Goal: Task Accomplishment & Management: Use online tool/utility

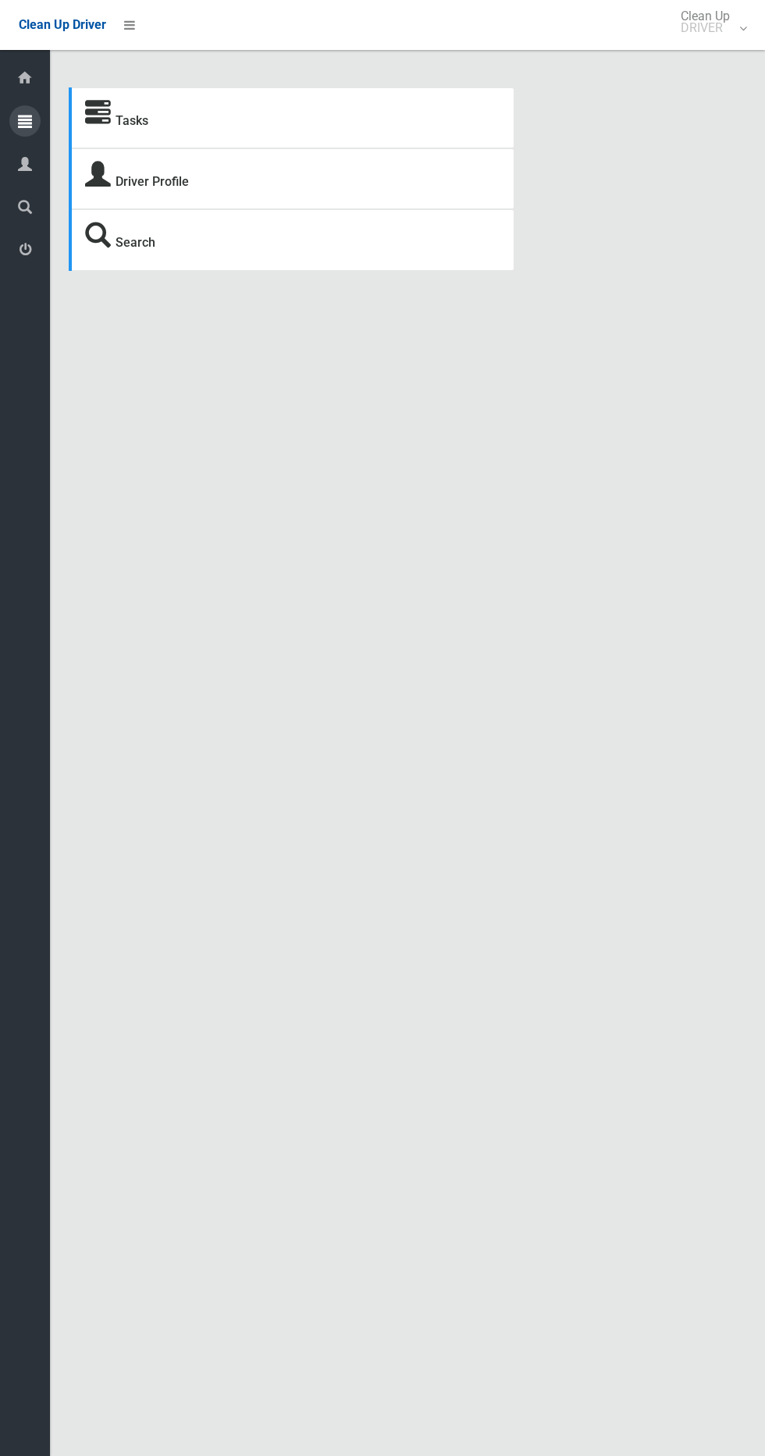
click at [25, 120] on icon at bounding box center [25, 120] width 14 height 31
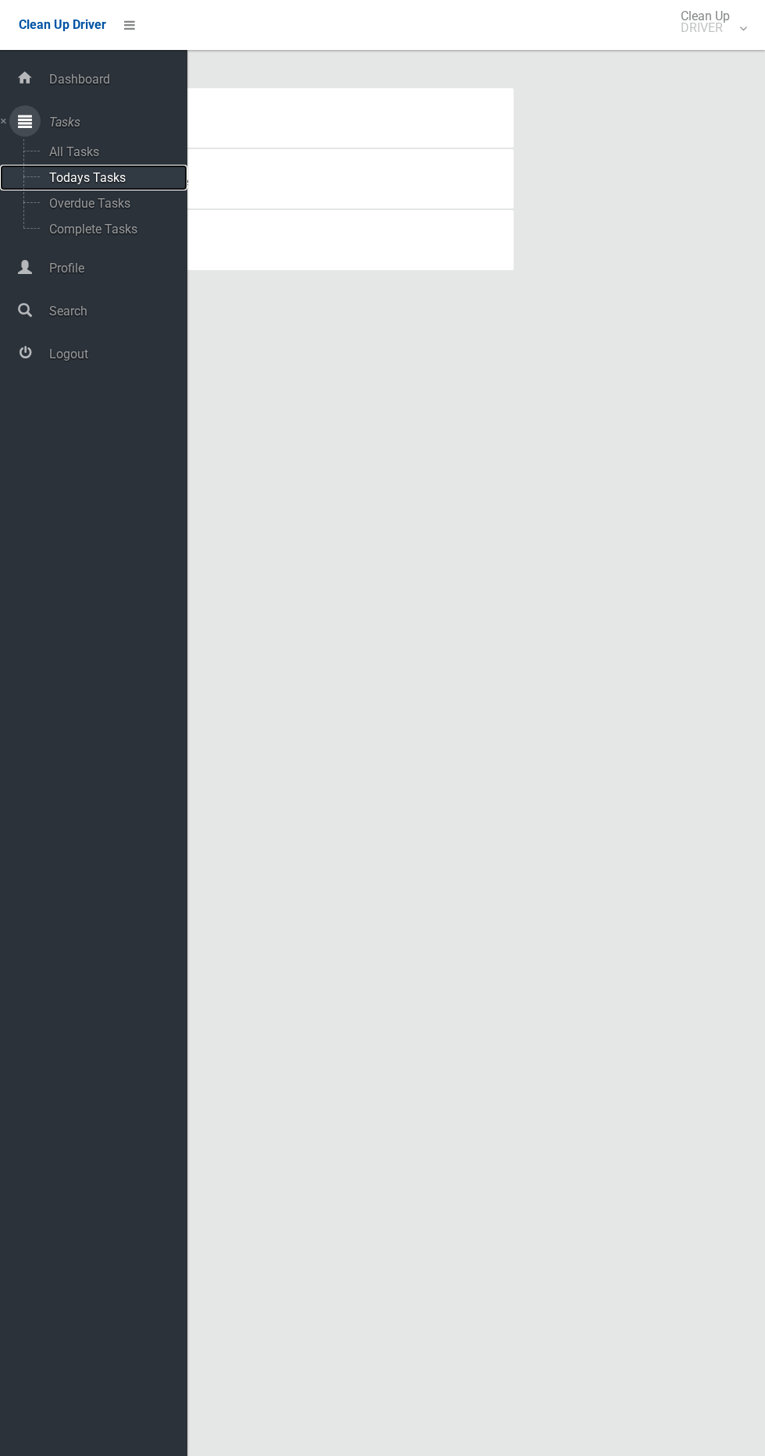
click at [122, 177] on span "Todays Tasks" at bounding box center [110, 177] width 130 height 15
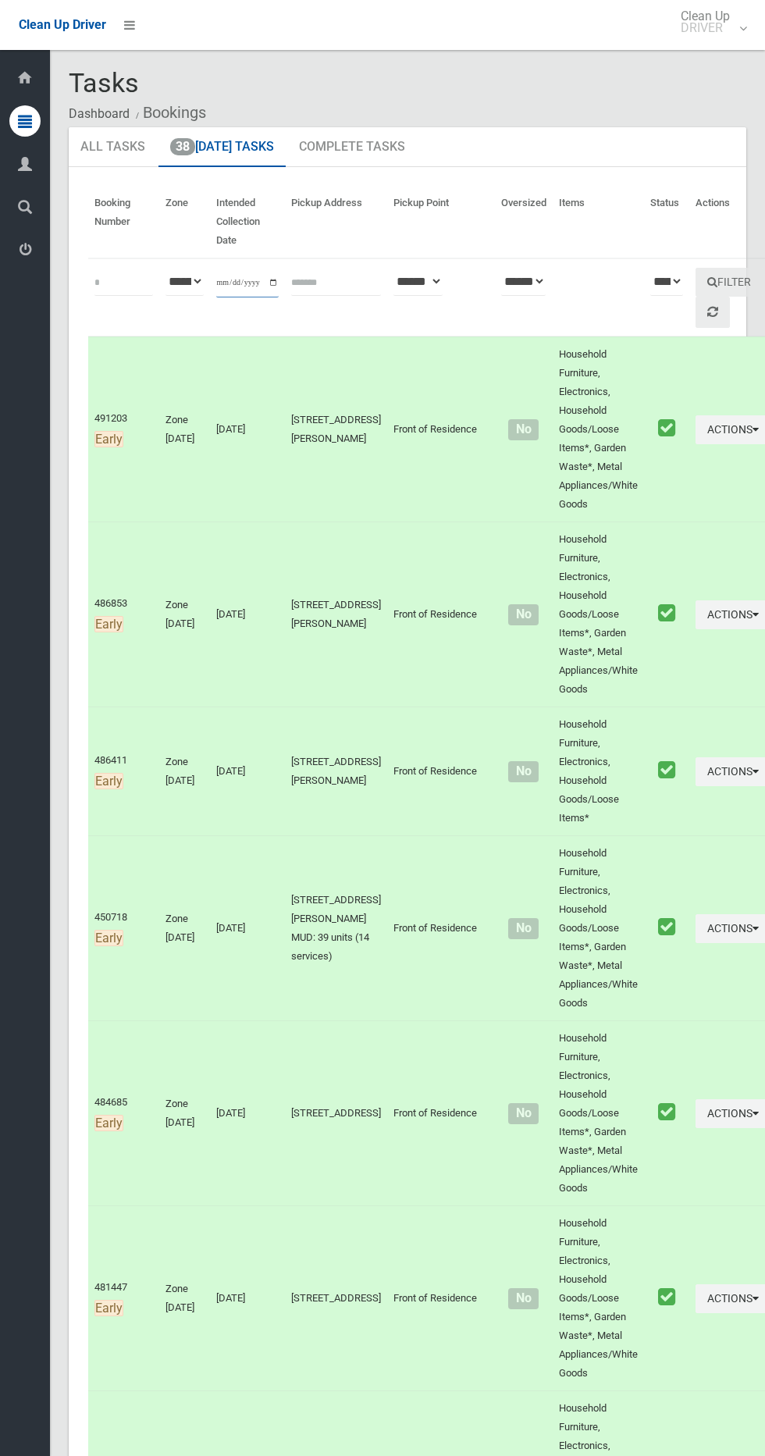
click at [251, 287] on input "**********" at bounding box center [247, 283] width 62 height 29
type input "**********"
click at [706, 273] on button "Filter" at bounding box center [729, 282] width 67 height 29
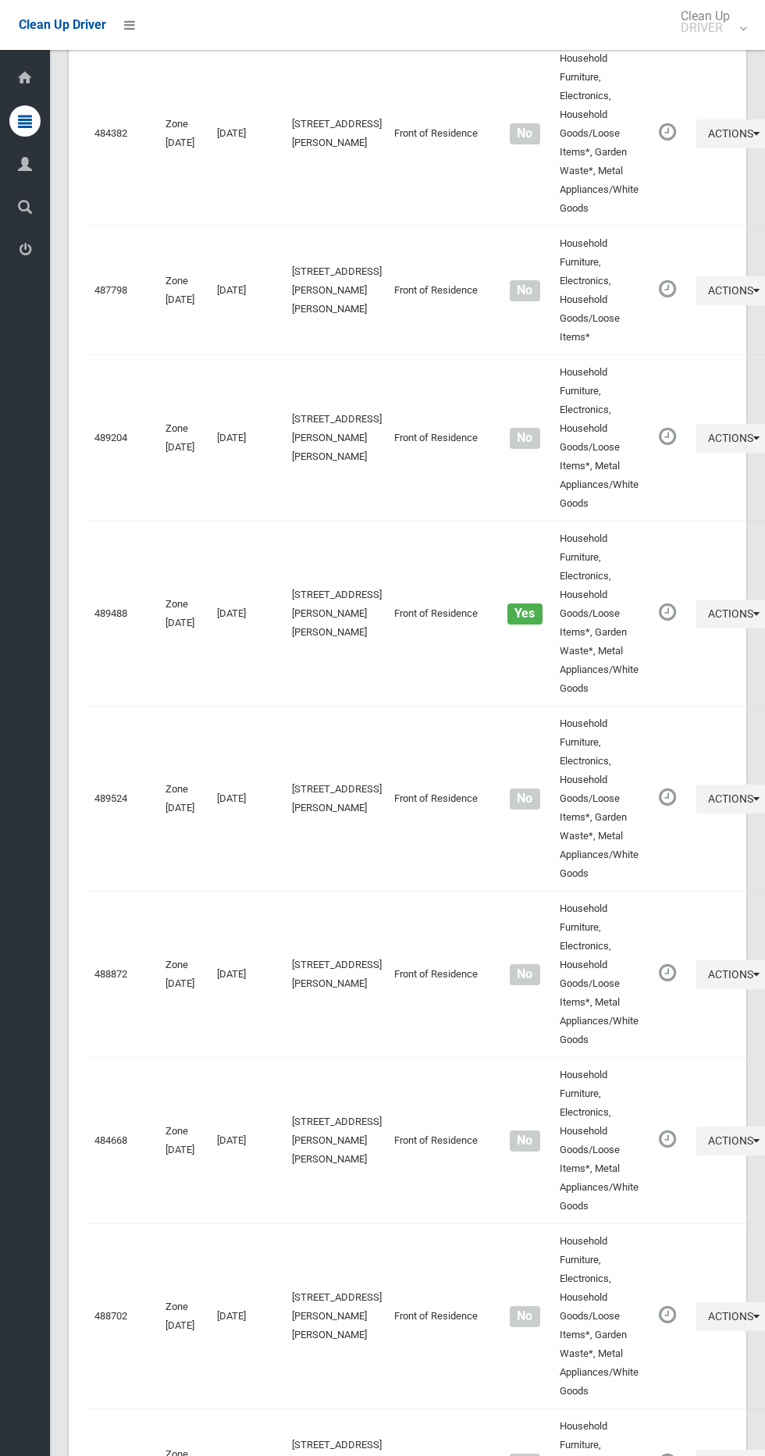
scroll to position [9729, 0]
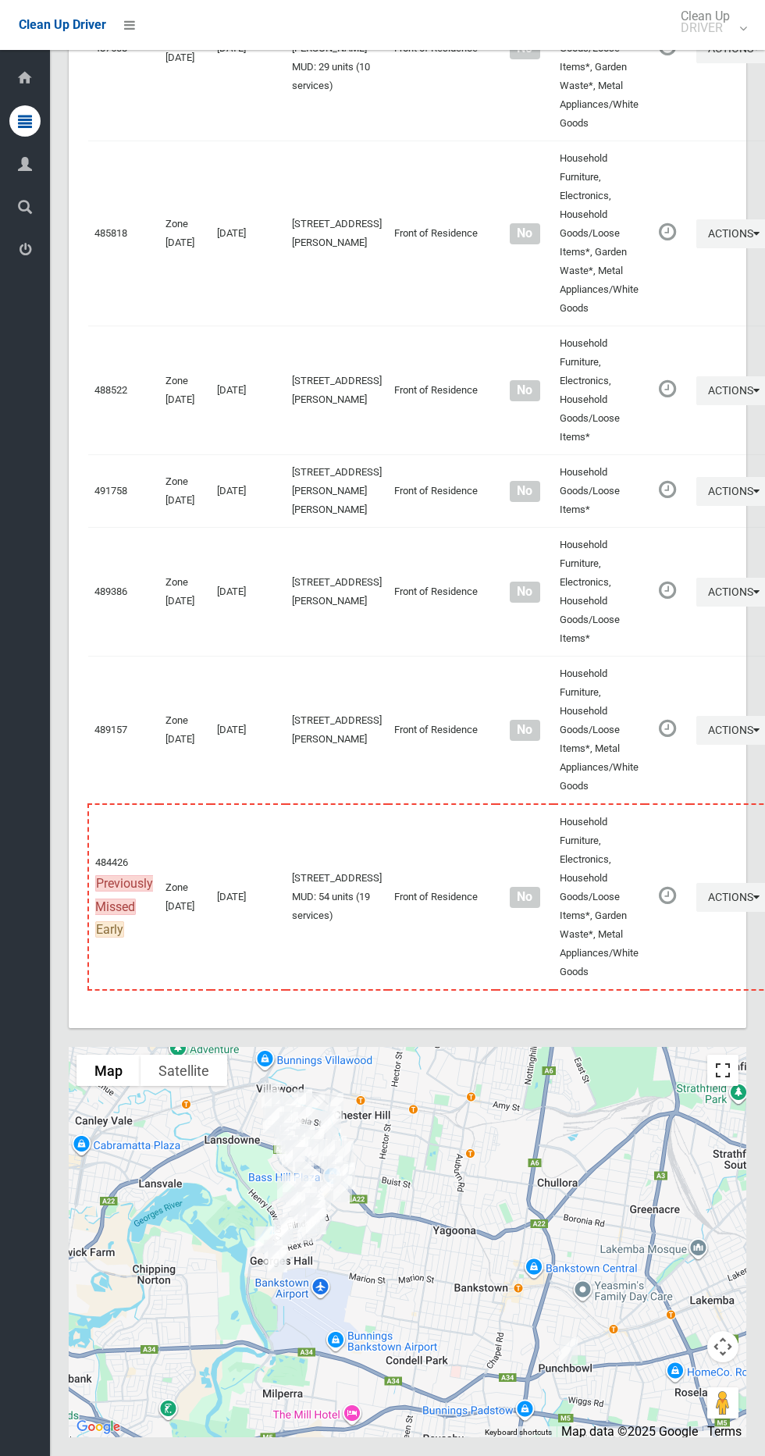
click at [729, 1077] on button "Toggle fullscreen view" at bounding box center [723, 1070] width 31 height 31
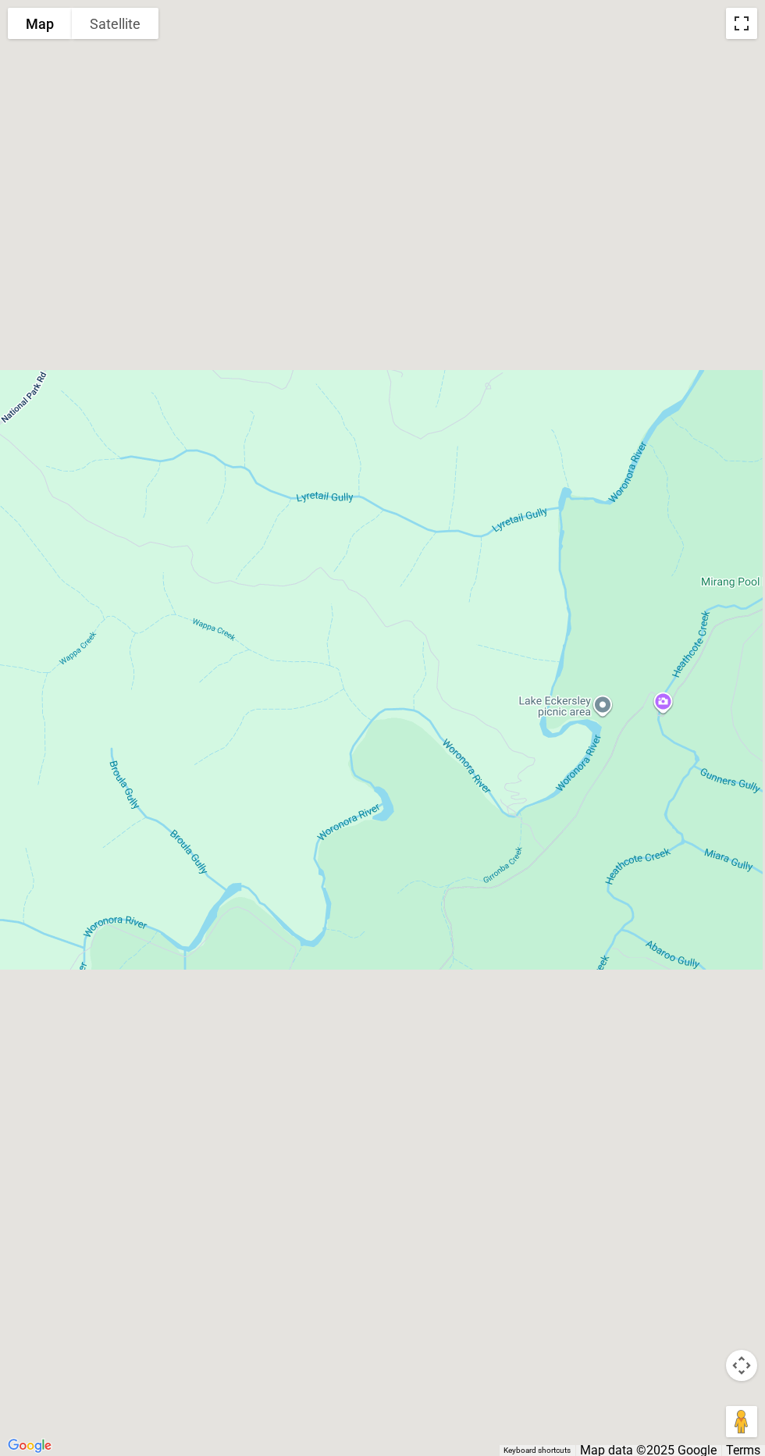
scroll to position [1095, 0]
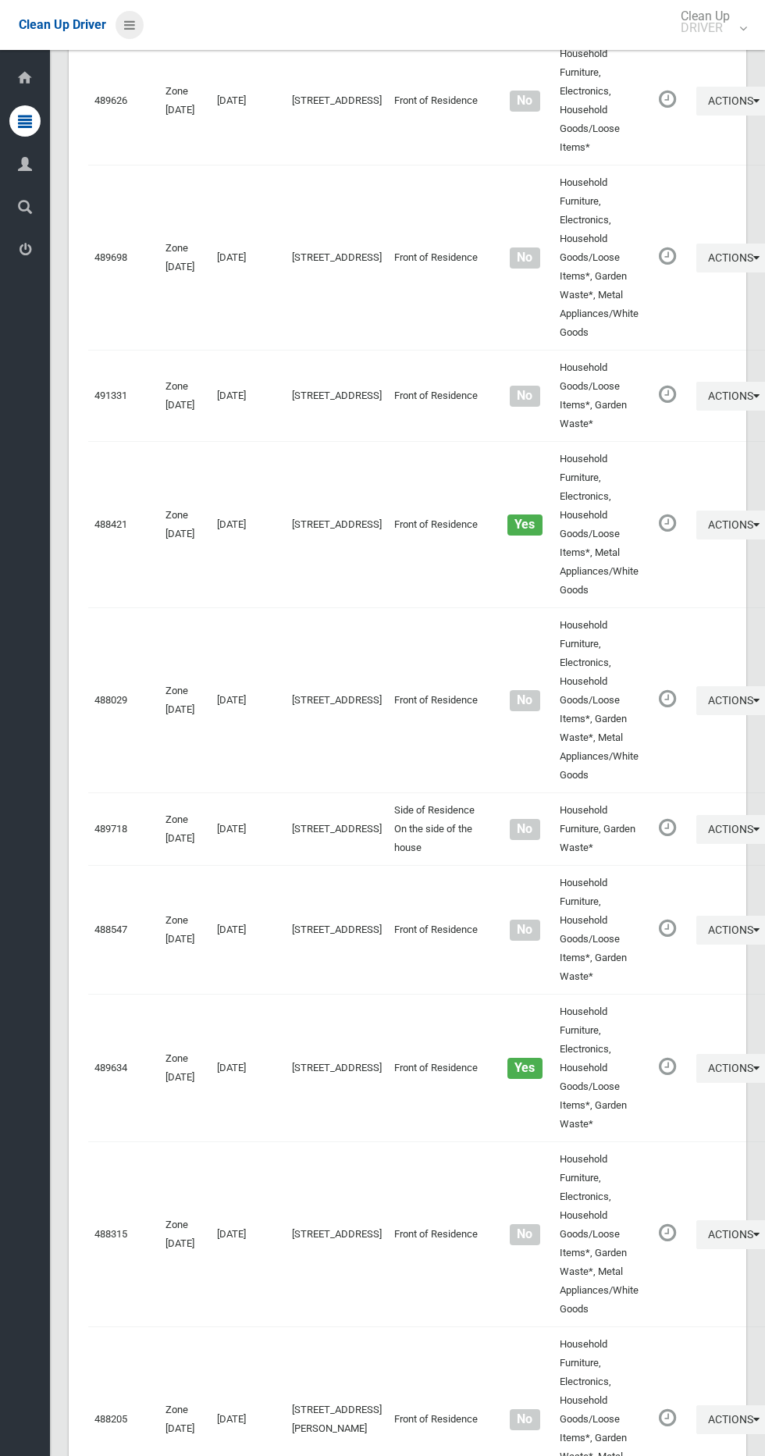
click at [120, 10] on li at bounding box center [124, 25] width 37 height 50
click at [124, 16] on icon at bounding box center [129, 25] width 11 height 27
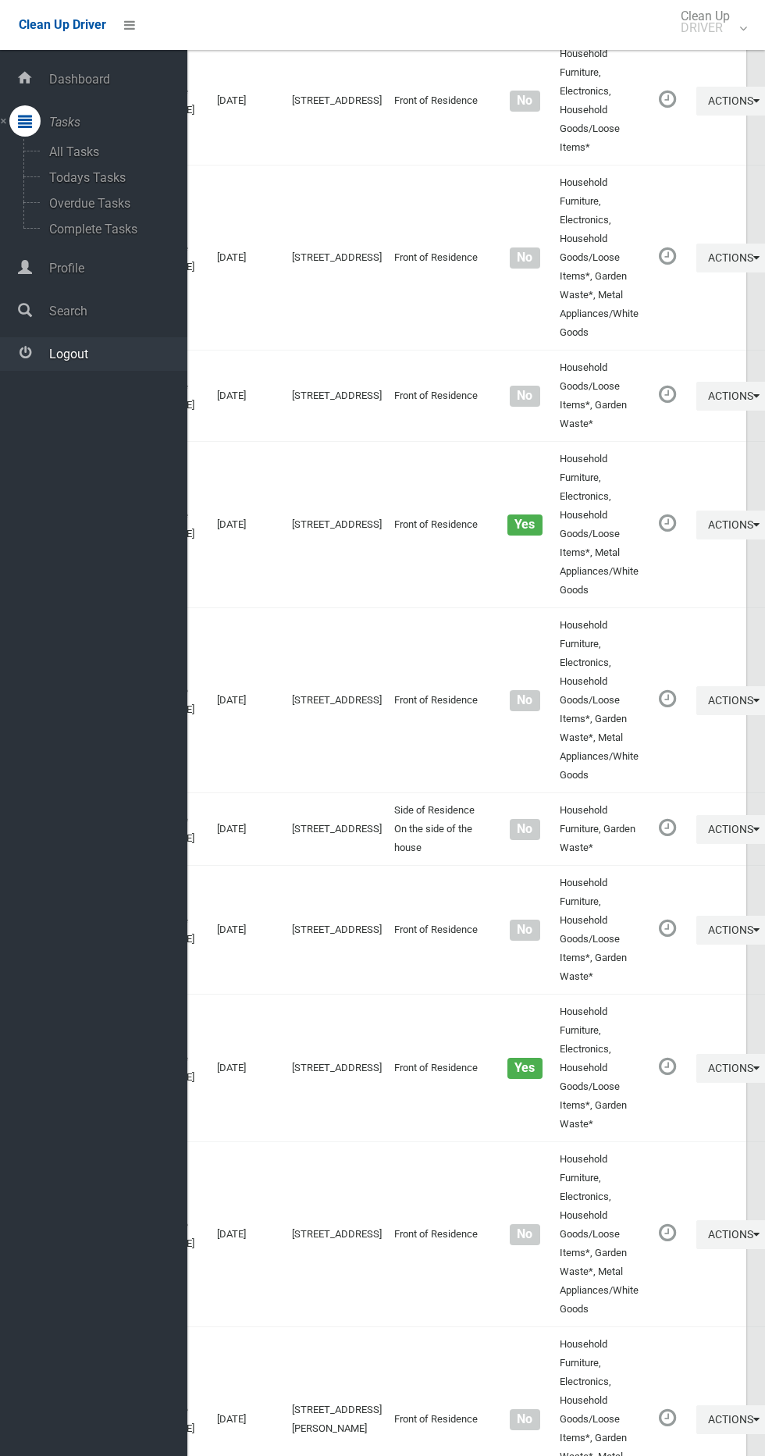
click at [75, 353] on span "Logout" at bounding box center [116, 354] width 143 height 15
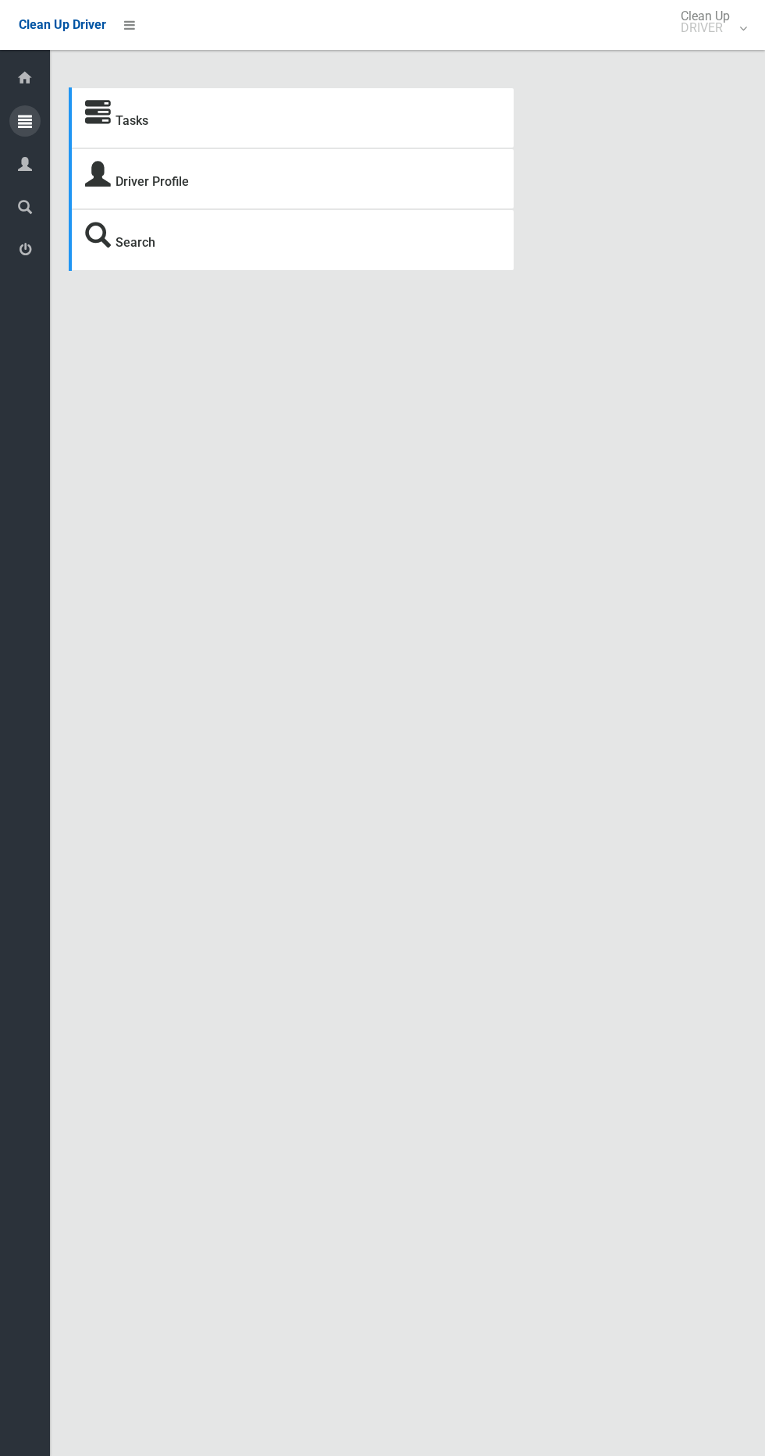
click at [25, 120] on icon at bounding box center [25, 120] width 14 height 31
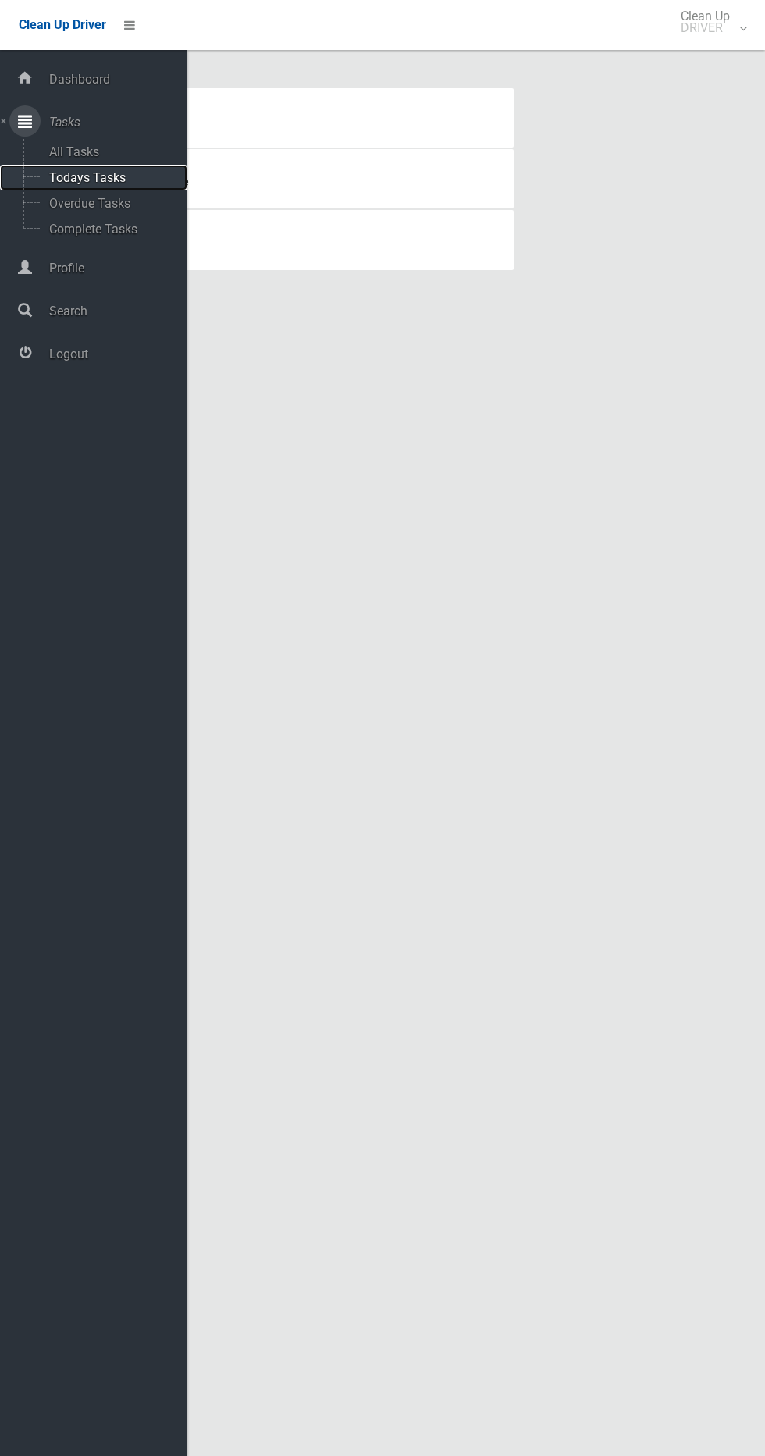
click at [116, 176] on span "Todays Tasks" at bounding box center [110, 177] width 130 height 15
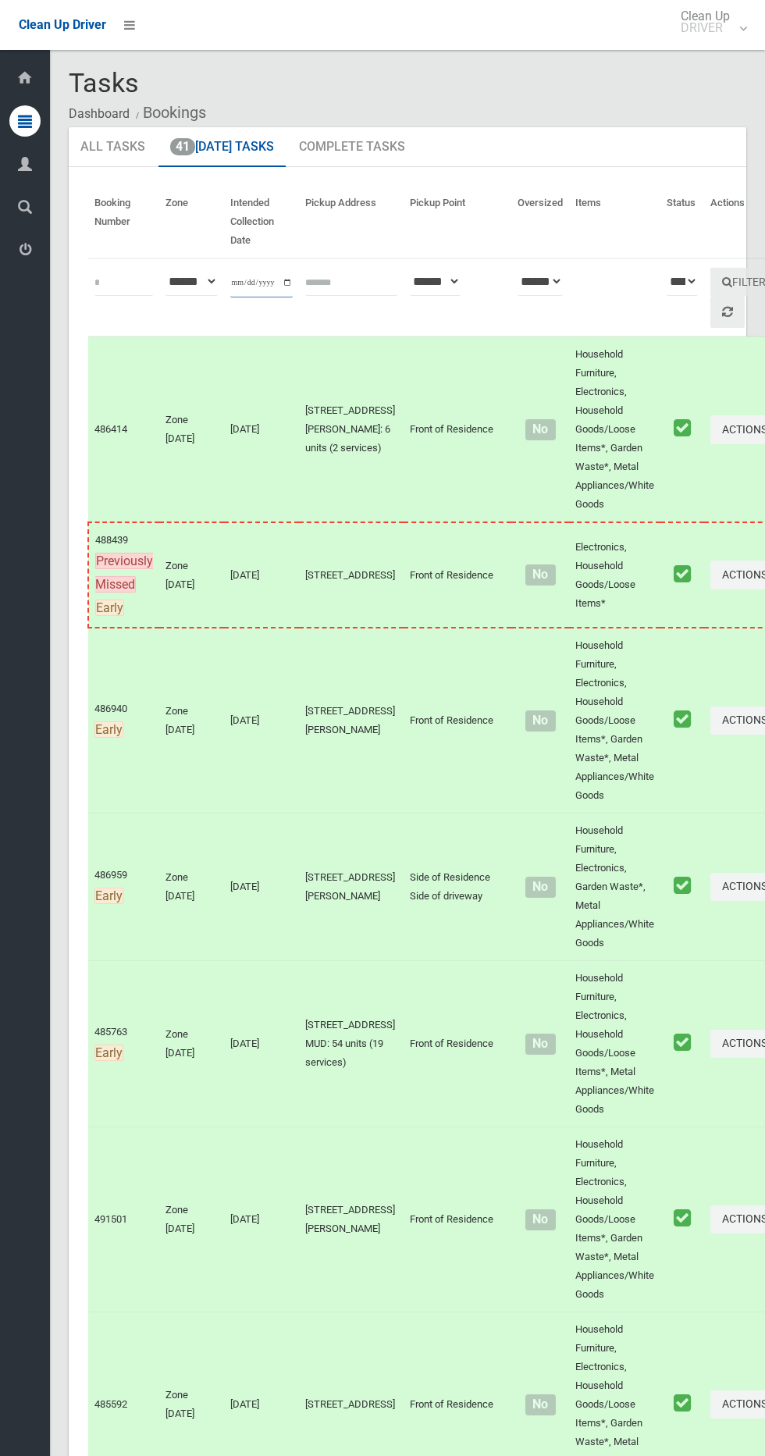
click at [255, 285] on input "**********" at bounding box center [261, 283] width 62 height 29
type input "**********"
click at [711, 276] on button "Filter" at bounding box center [744, 282] width 67 height 29
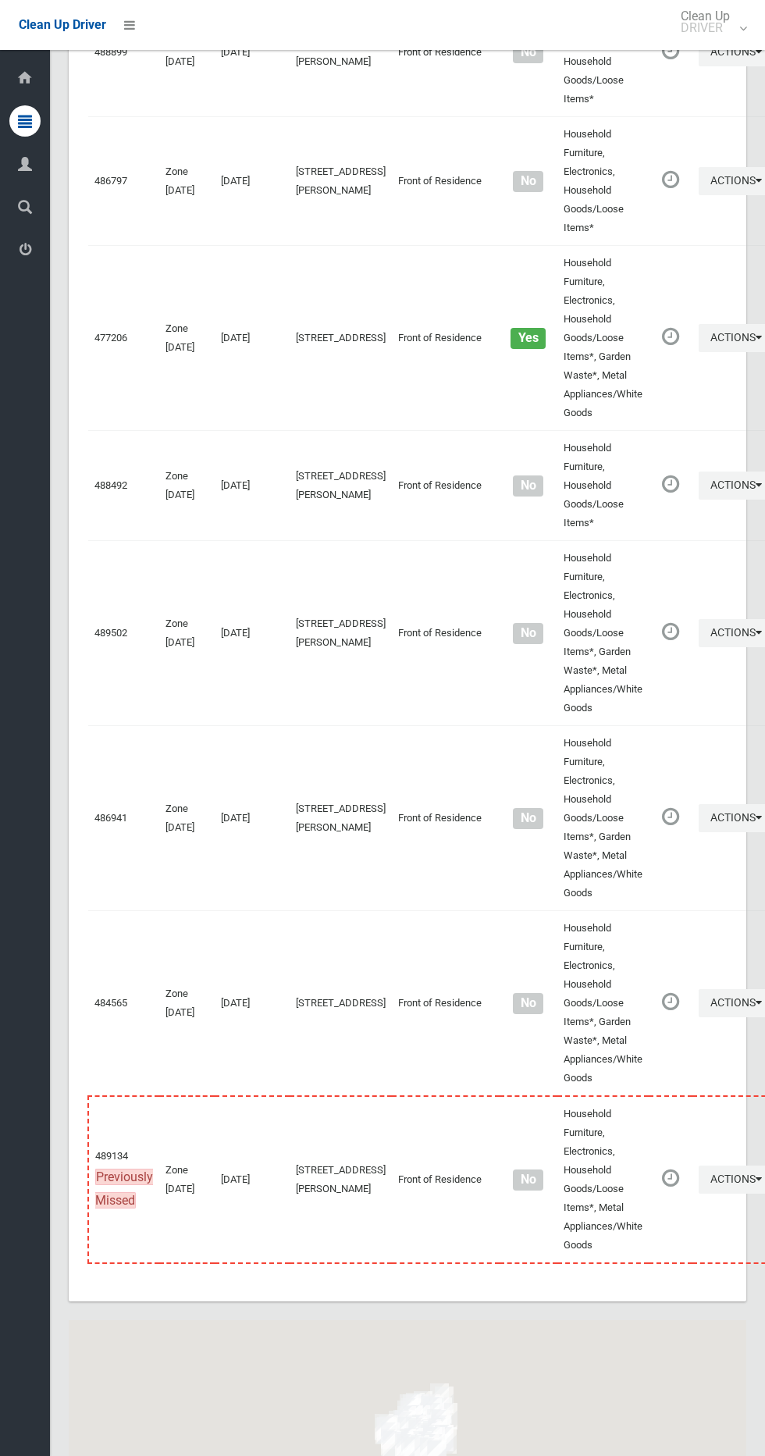
scroll to position [10516, 0]
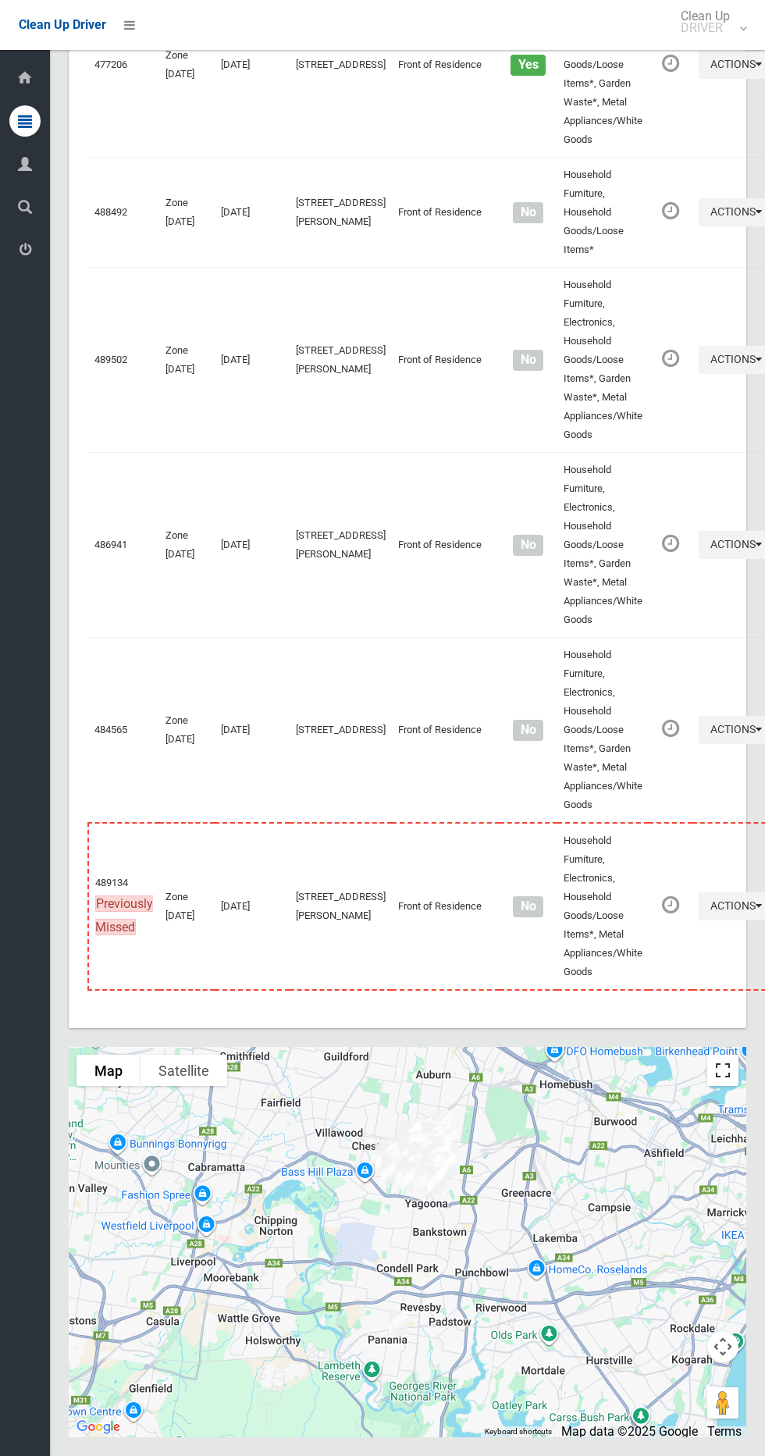
click at [725, 1064] on button "Toggle fullscreen view" at bounding box center [723, 1070] width 31 height 31
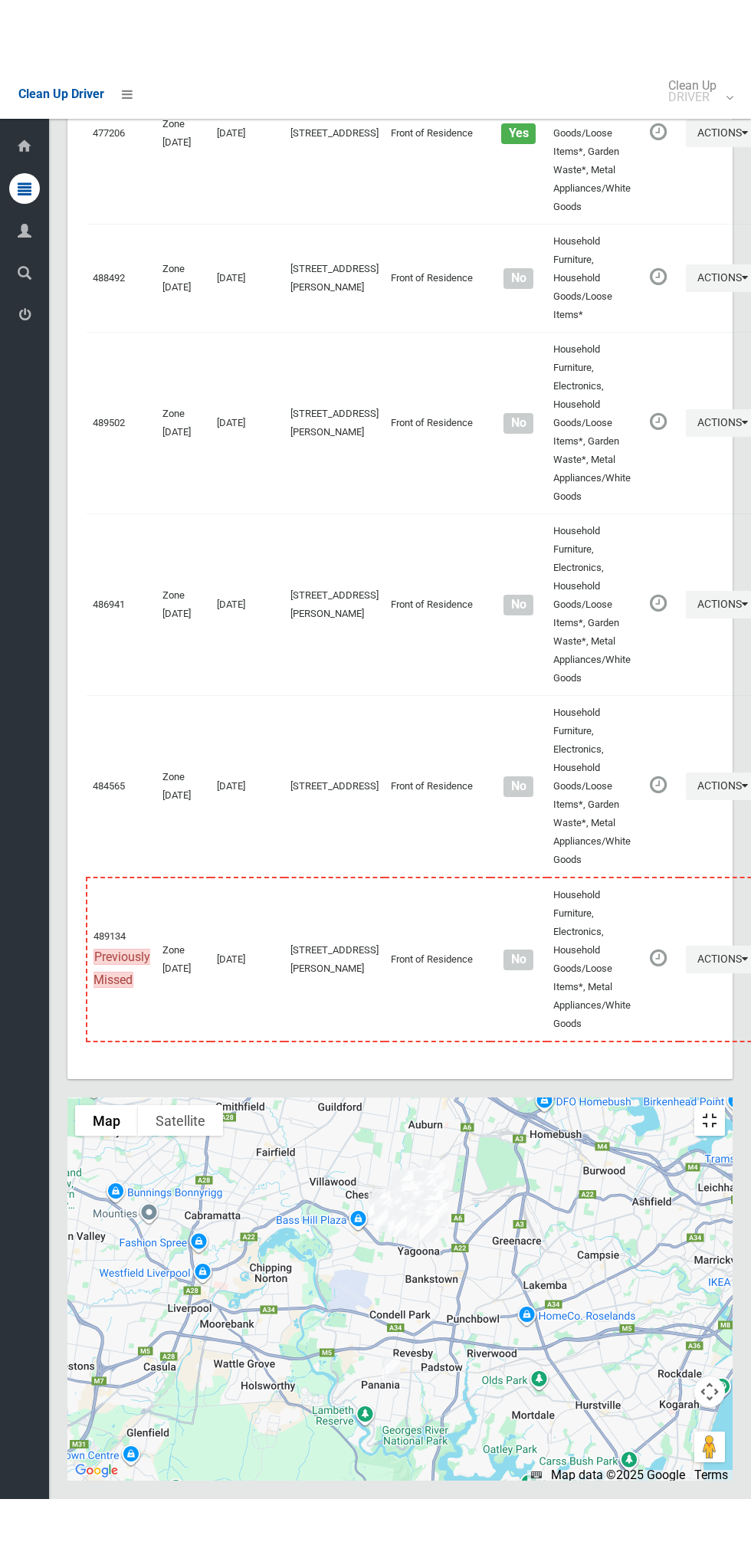
scroll to position [10180, 0]
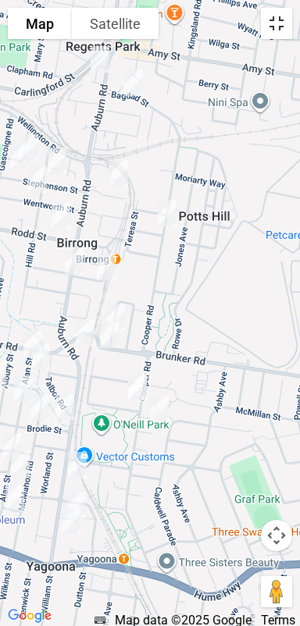
click at [277, 19] on button "Toggle fullscreen view" at bounding box center [276, 23] width 31 height 31
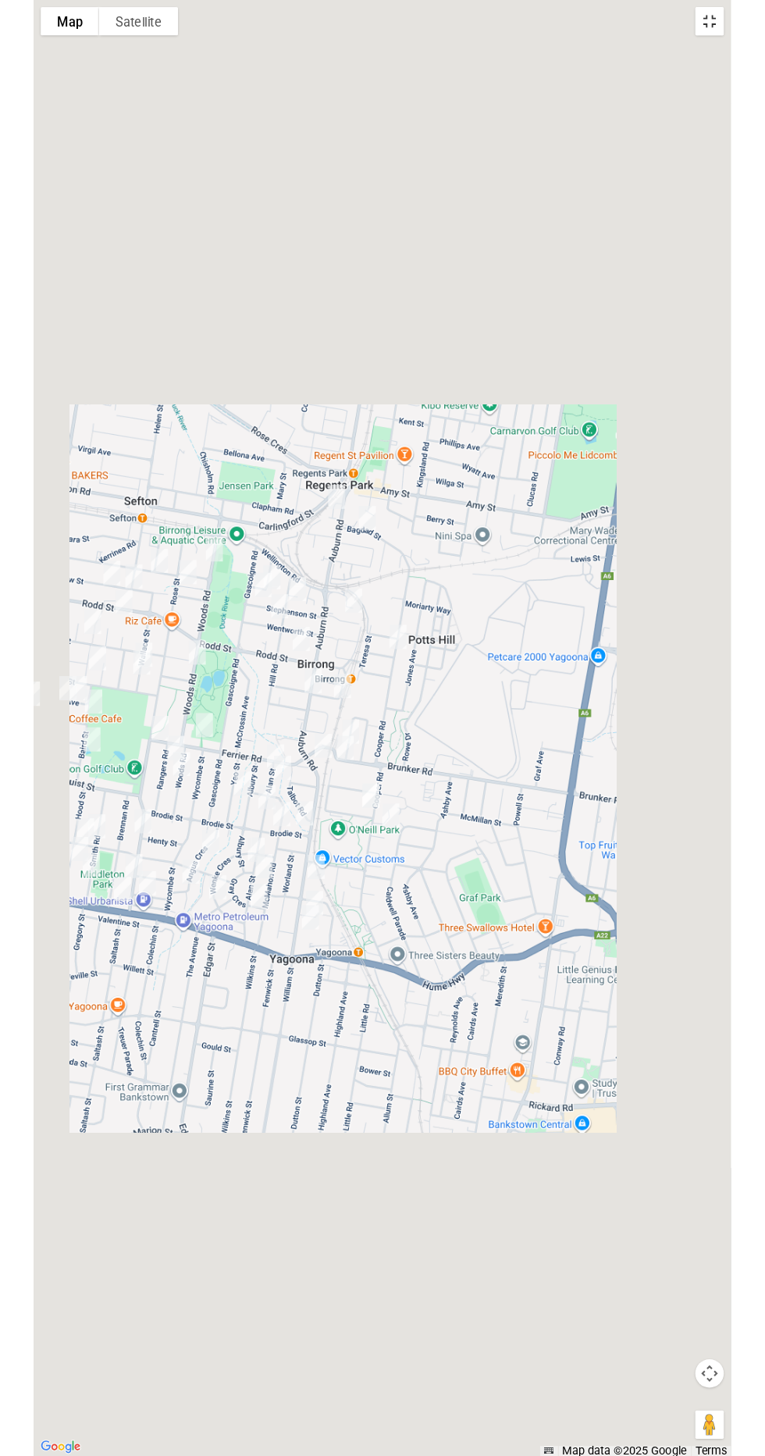
scroll to position [10431, 0]
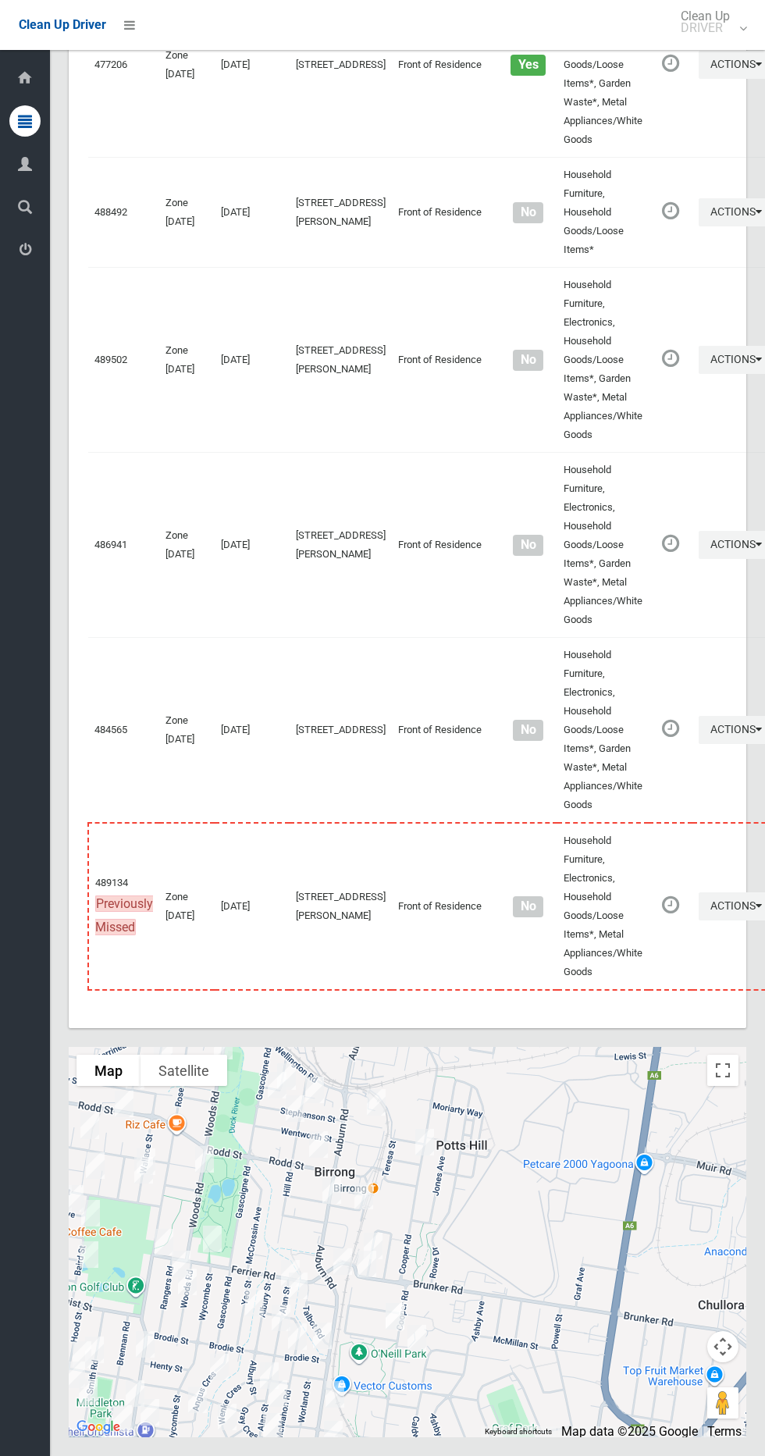
click at [128, 10] on li at bounding box center [124, 25] width 37 height 50
click at [130, 34] on icon at bounding box center [129, 25] width 11 height 27
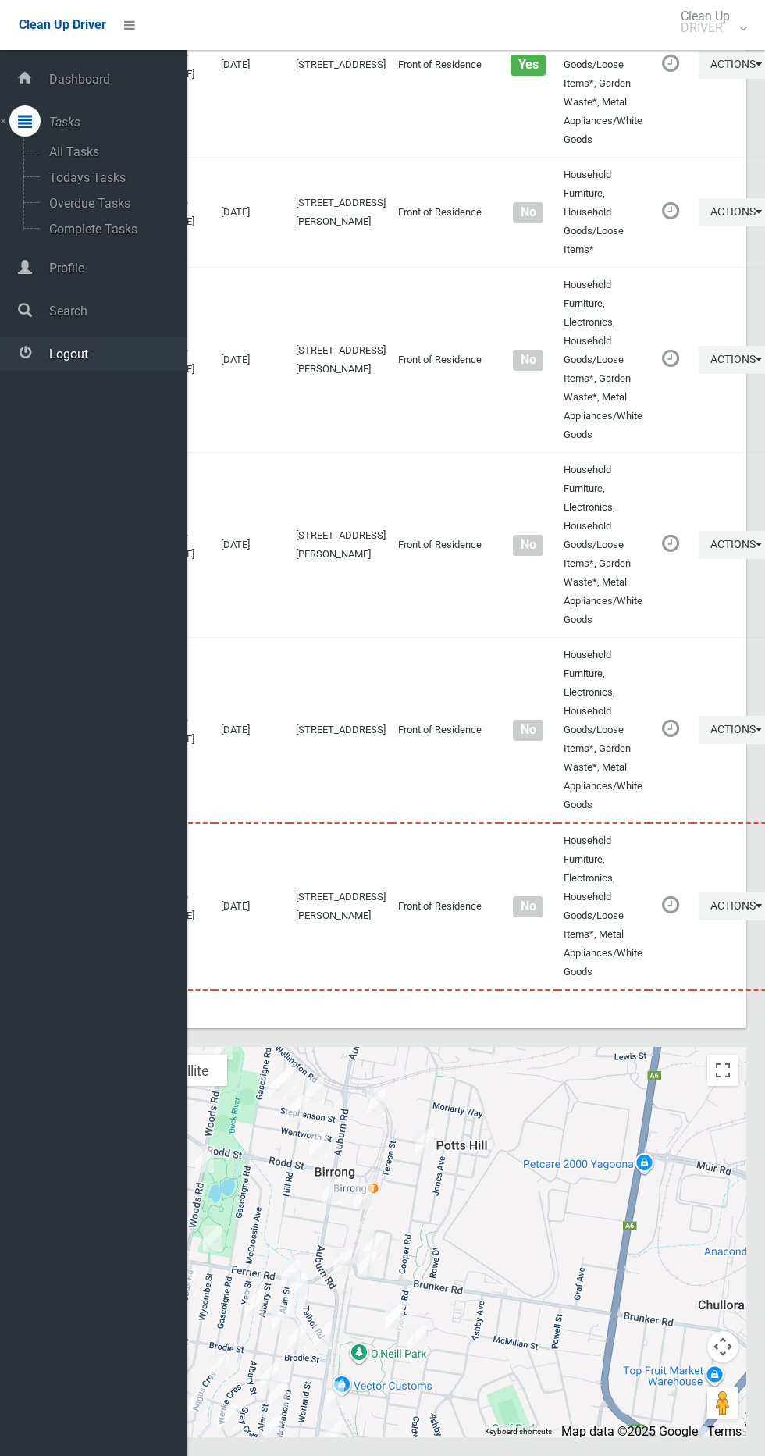
click at [123, 353] on span "Logout" at bounding box center [116, 354] width 143 height 15
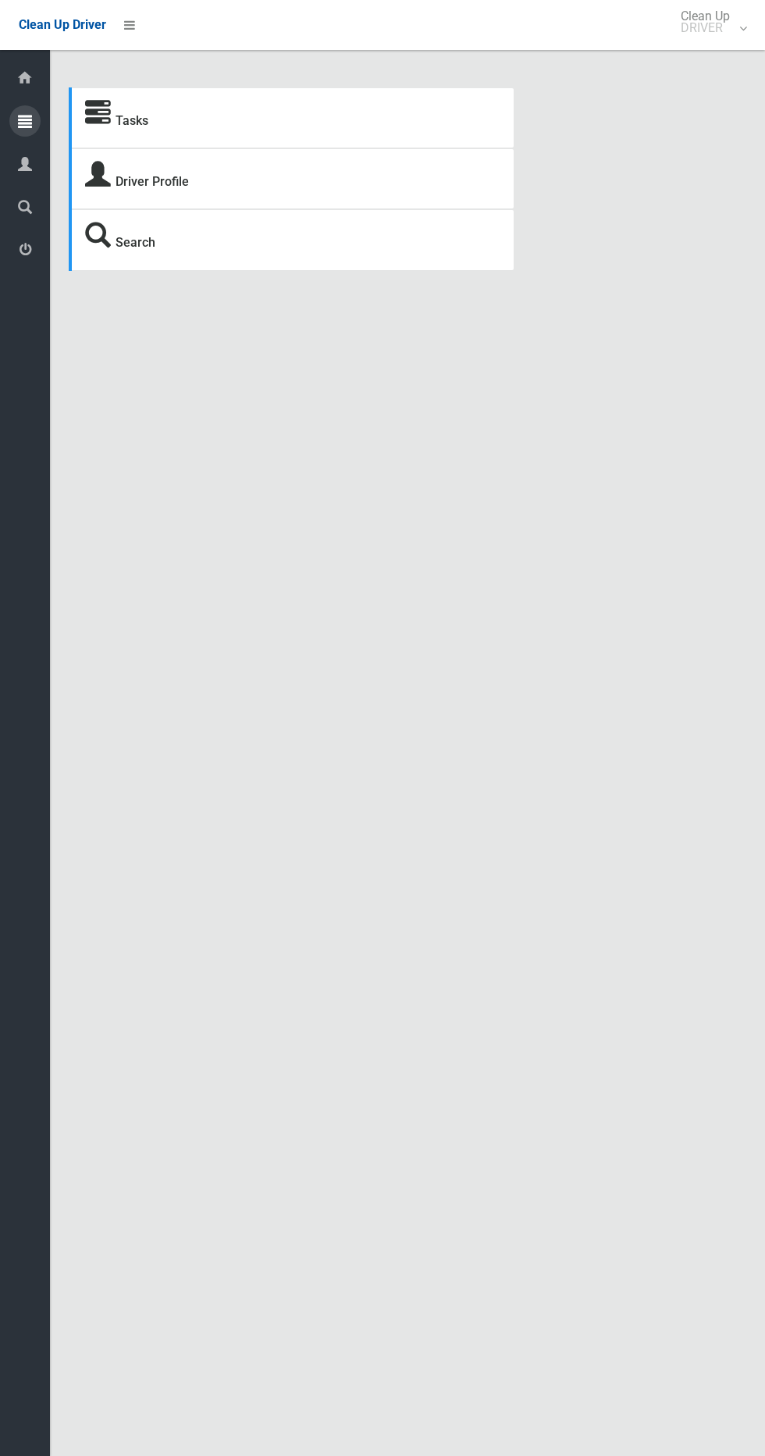
click at [26, 120] on icon at bounding box center [25, 120] width 14 height 31
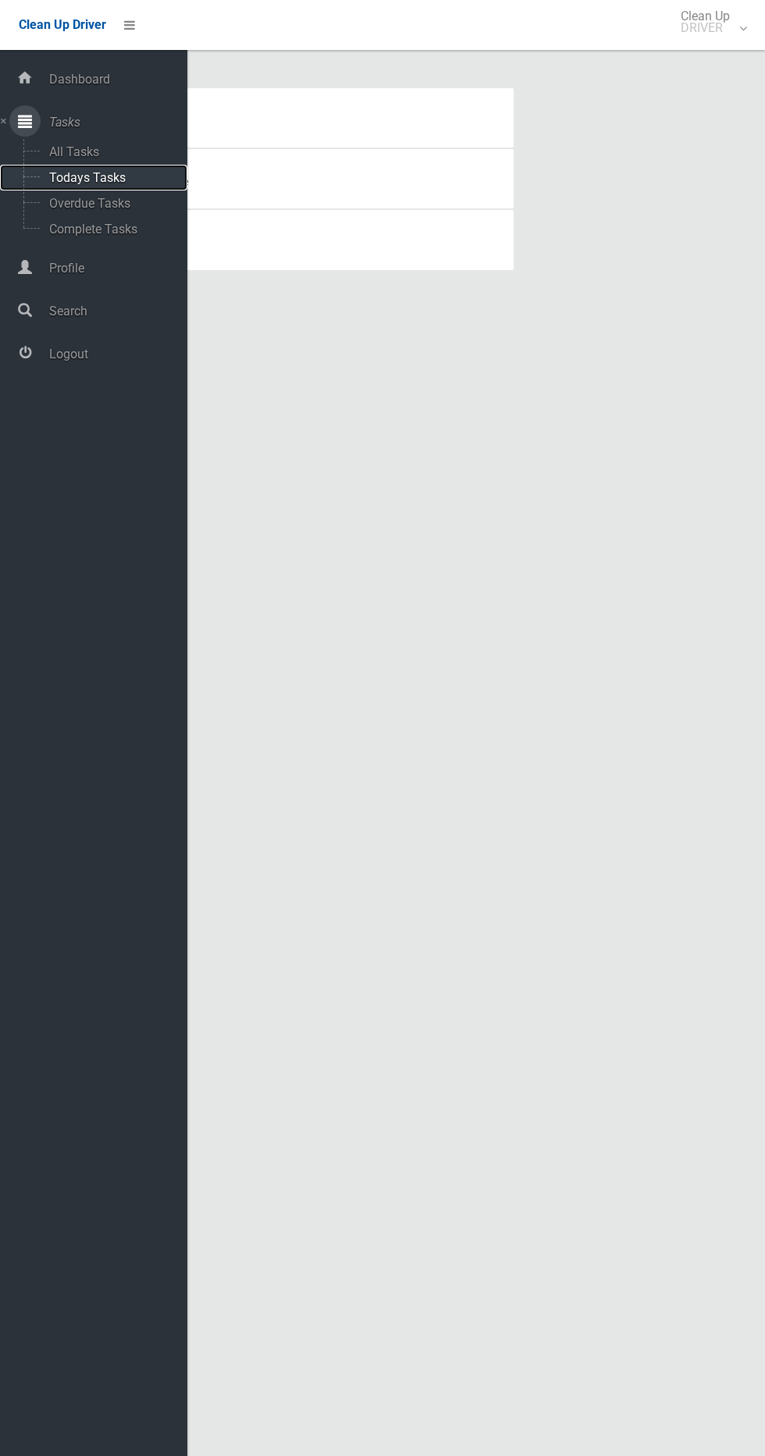
click at [116, 176] on span "Todays Tasks" at bounding box center [110, 177] width 130 height 15
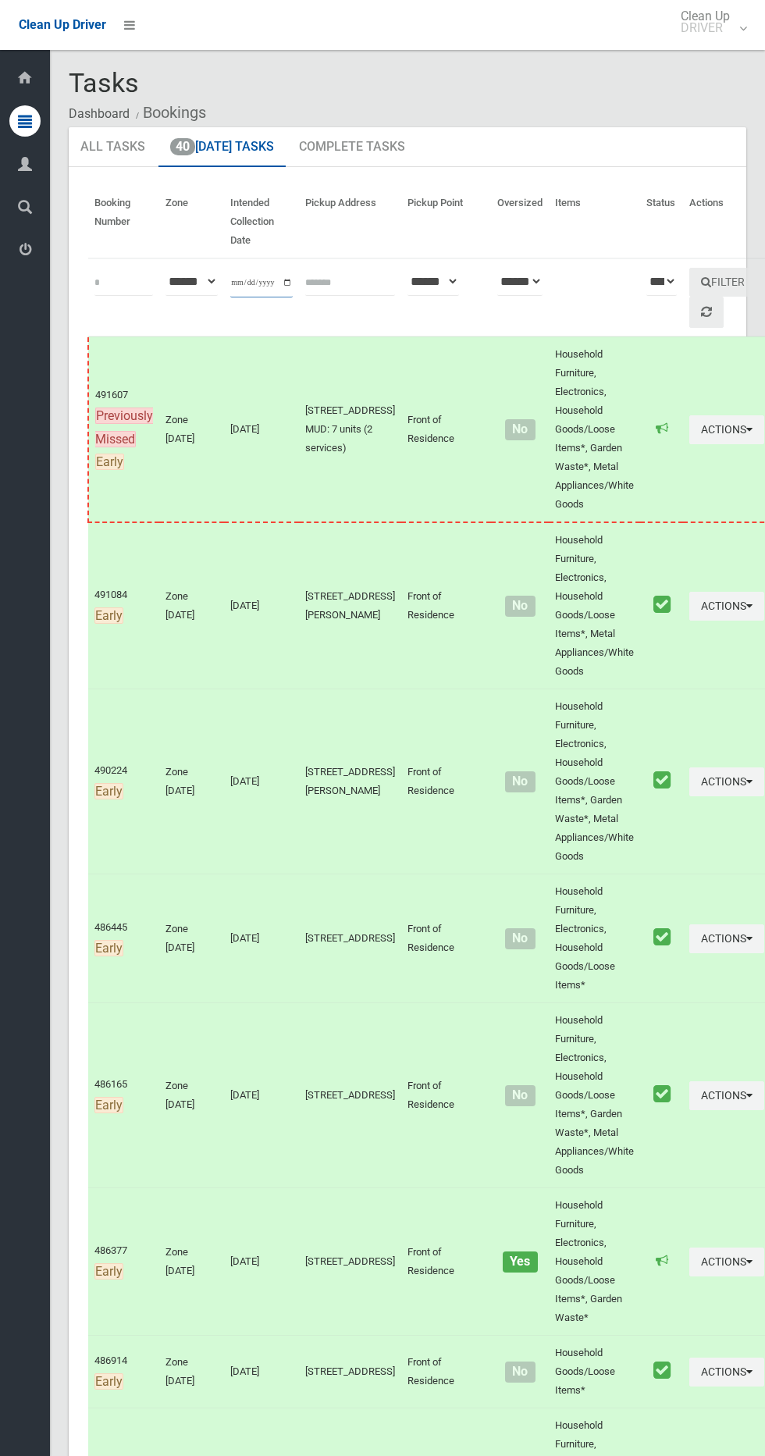
click at [257, 282] on input "**********" at bounding box center [261, 283] width 62 height 29
type input "**********"
click at [702, 276] on button "Filter" at bounding box center [723, 282] width 67 height 29
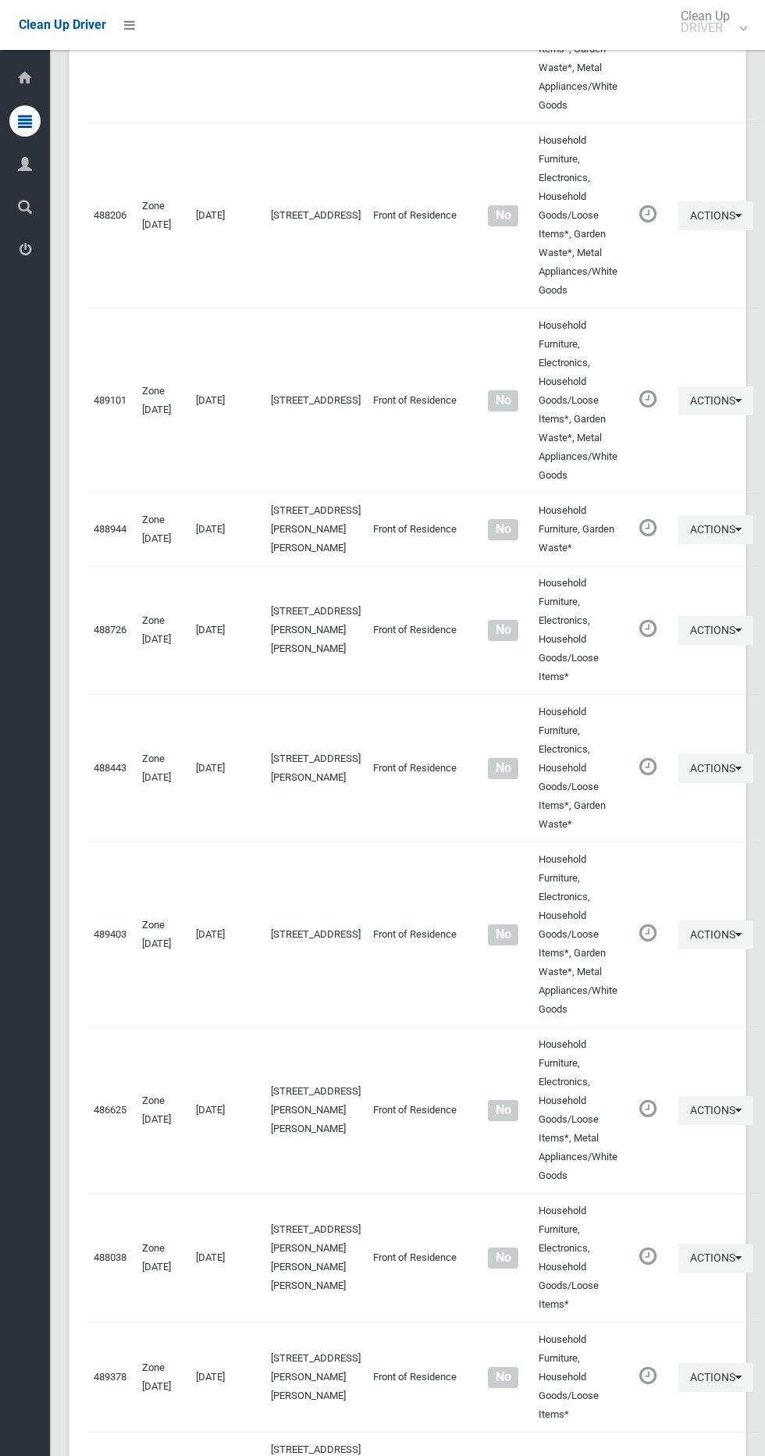
scroll to position [7780, 0]
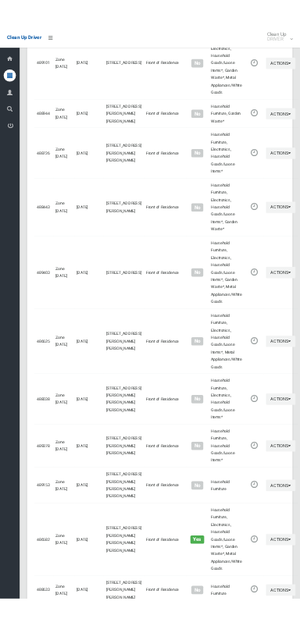
scroll to position [7639, 0]
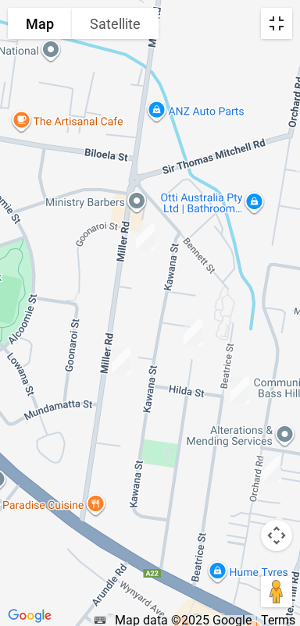
click at [281, 25] on button "Toggle fullscreen view" at bounding box center [276, 23] width 31 height 31
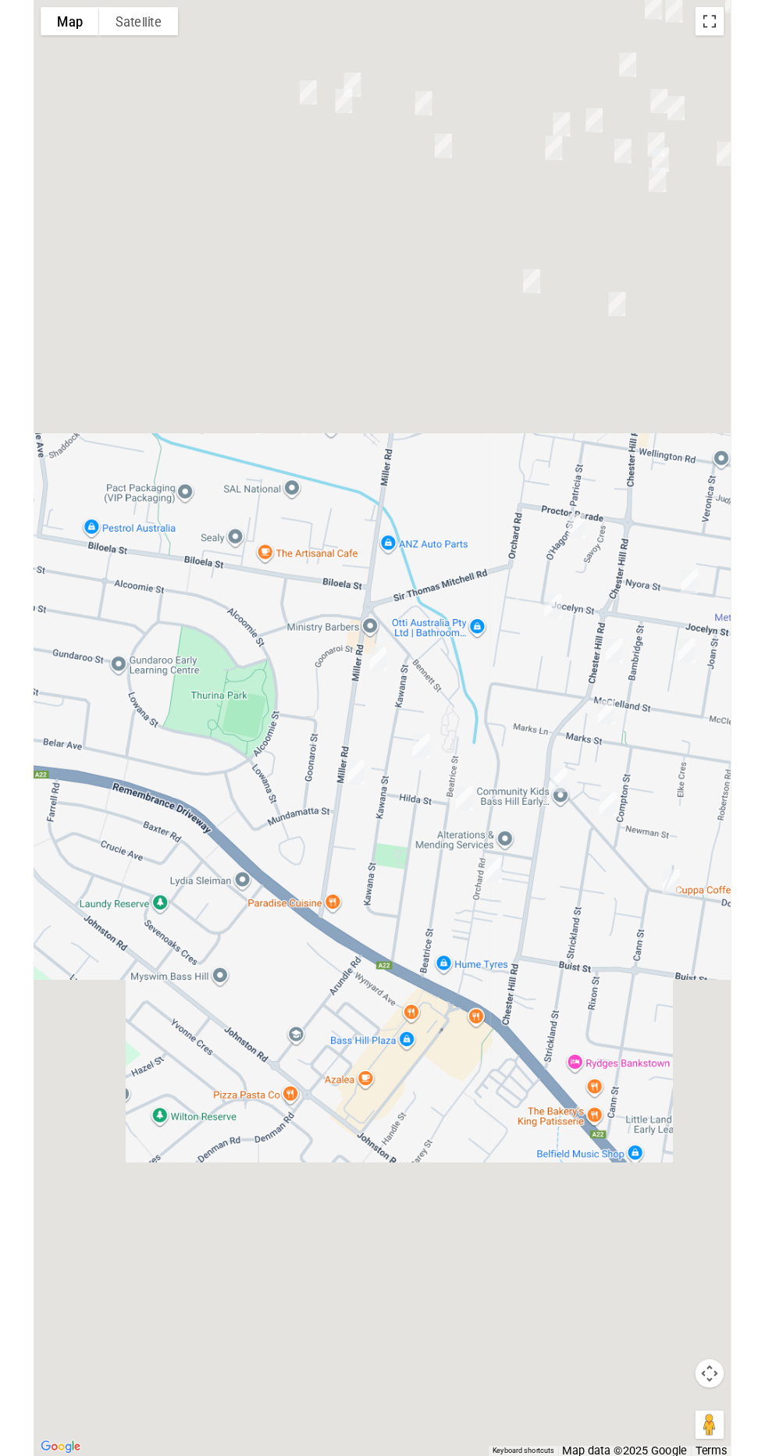
scroll to position [7699, 0]
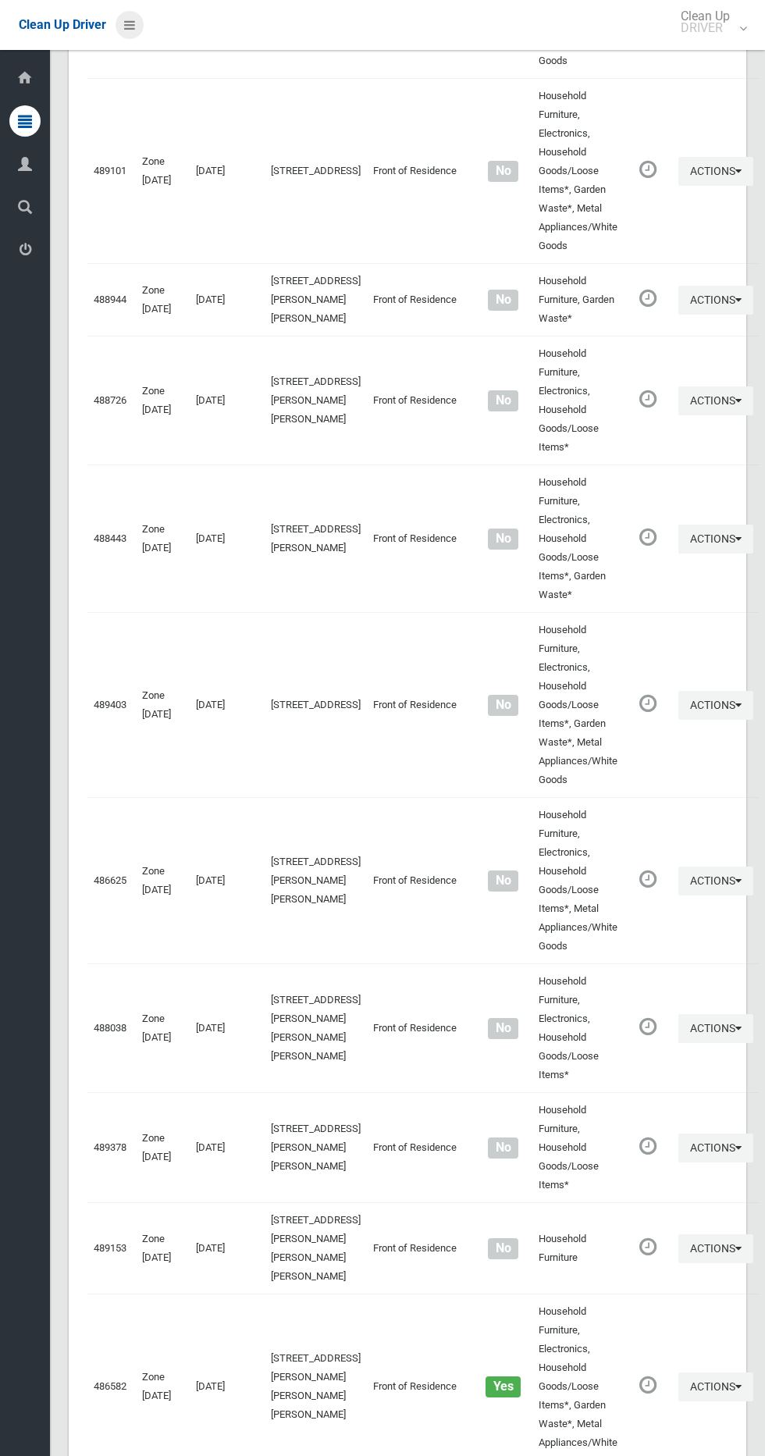
click at [135, 23] on link at bounding box center [130, 25] width 28 height 28
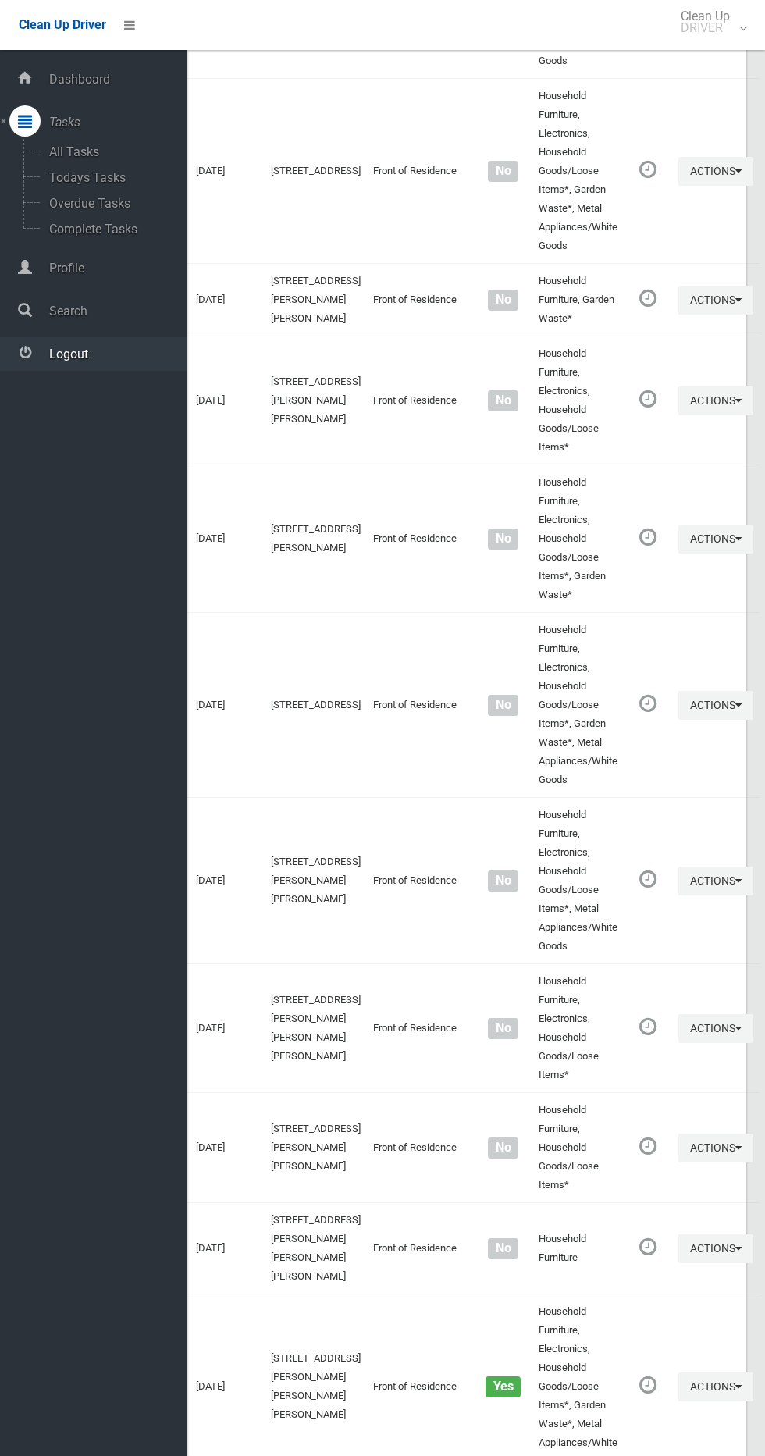
click at [101, 357] on span "Logout" at bounding box center [116, 354] width 143 height 15
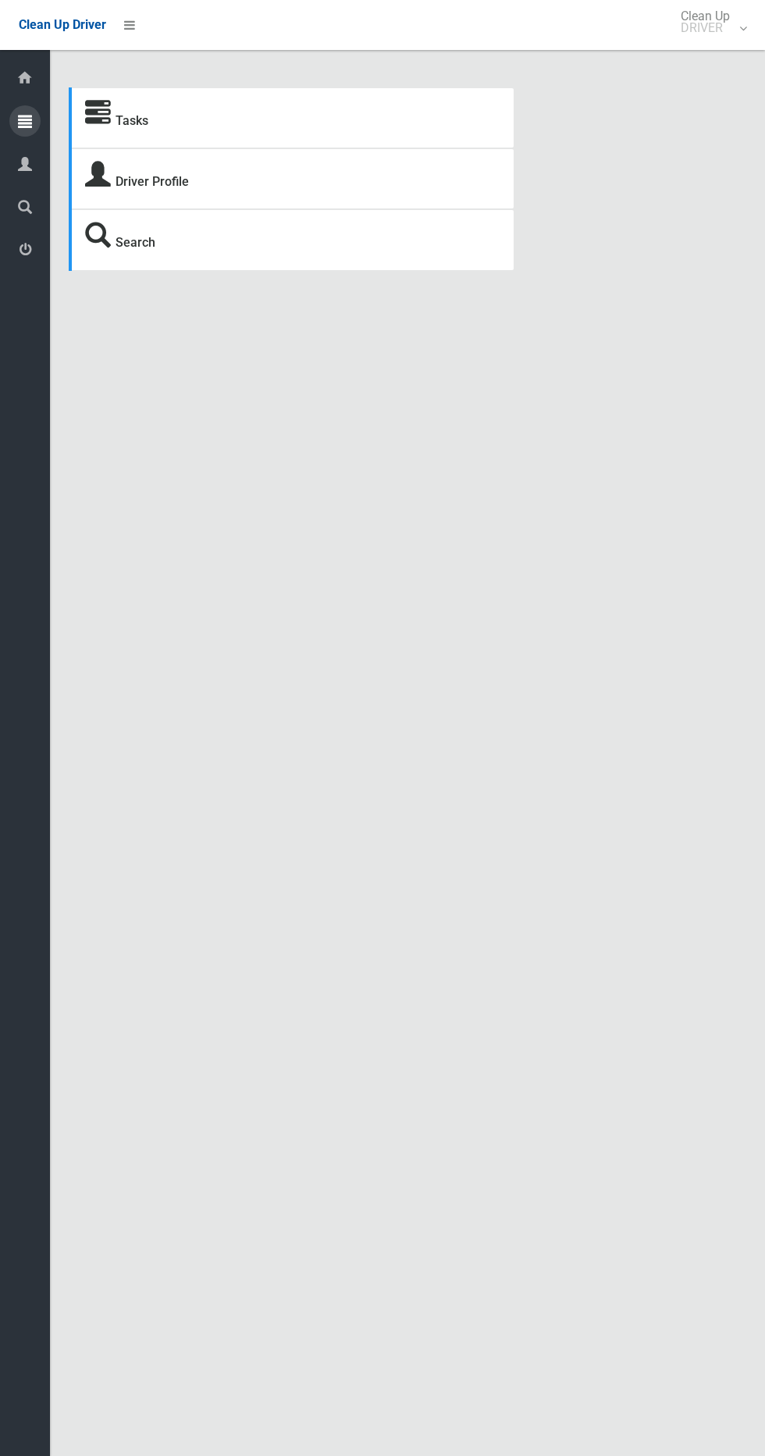
click at [30, 127] on icon at bounding box center [25, 120] width 14 height 31
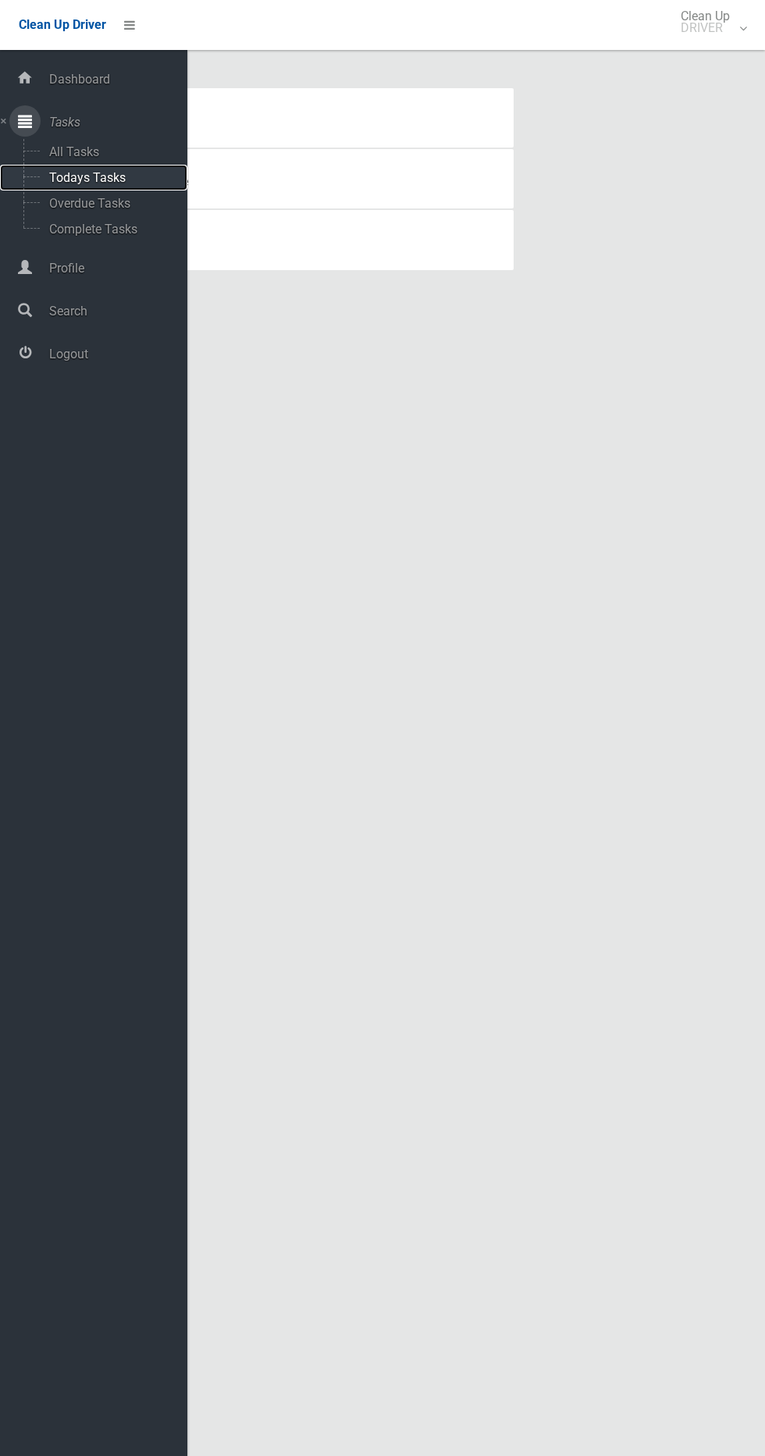
click at [129, 177] on span "Todays Tasks" at bounding box center [110, 177] width 130 height 15
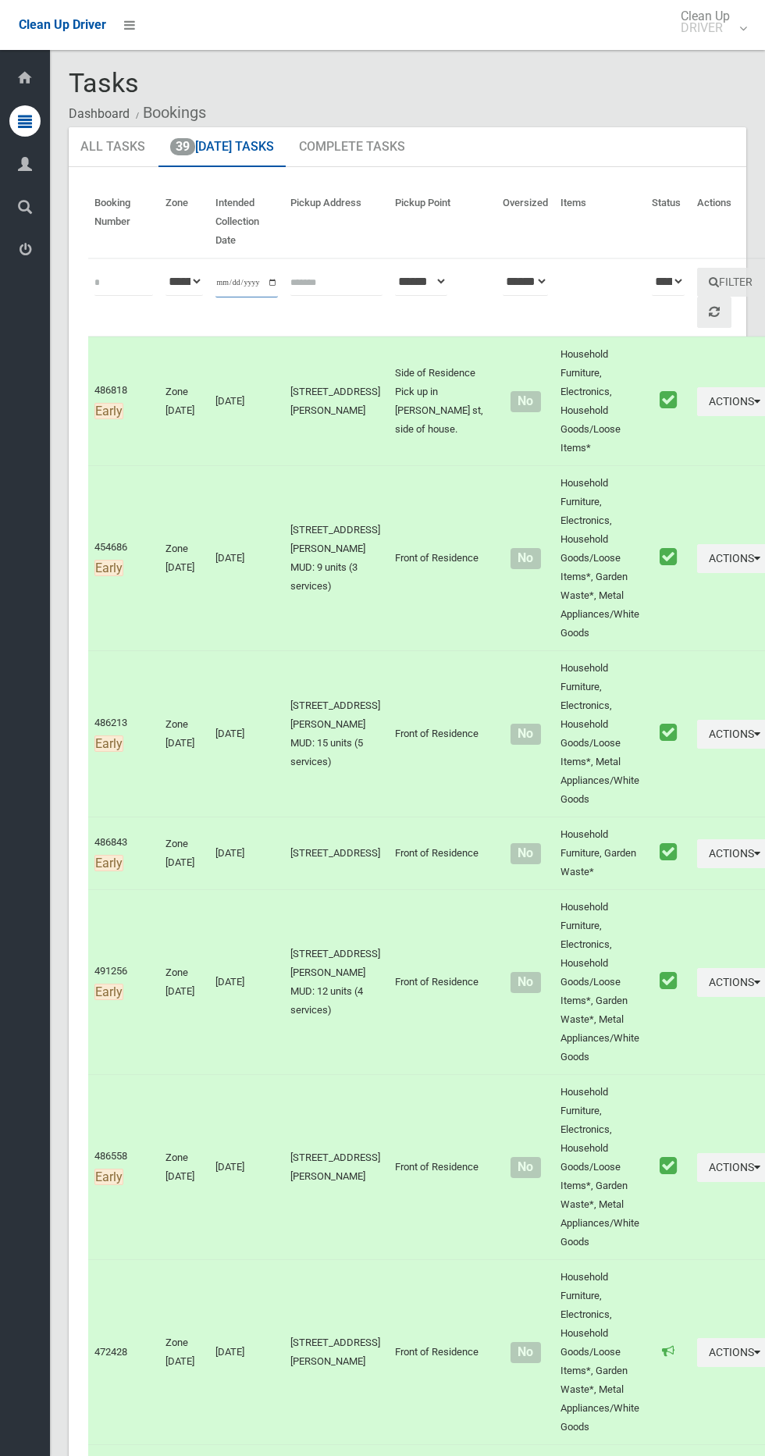
click at [251, 272] on input "**********" at bounding box center [247, 283] width 62 height 29
type input "**********"
click at [697, 282] on button "Filter" at bounding box center [730, 282] width 67 height 29
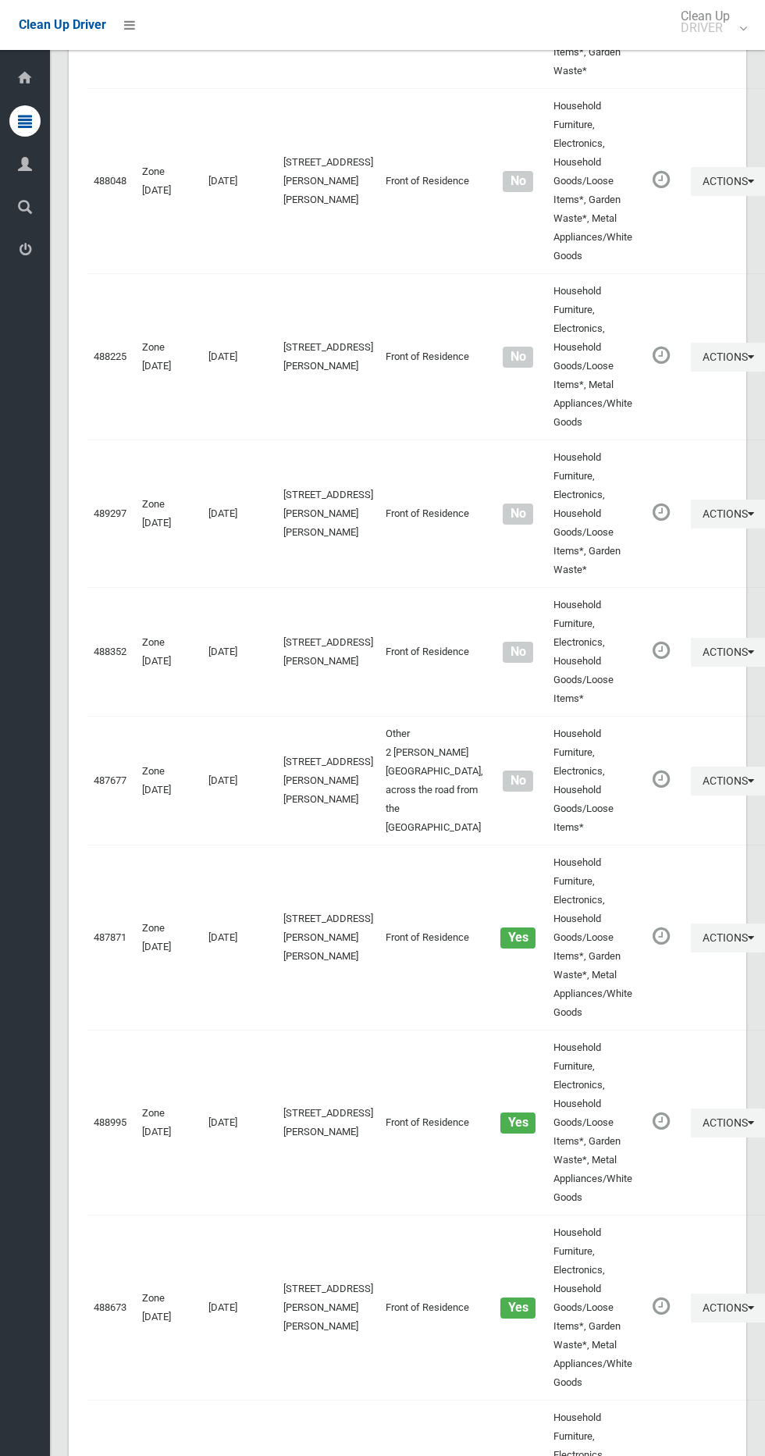
scroll to position [10488, 0]
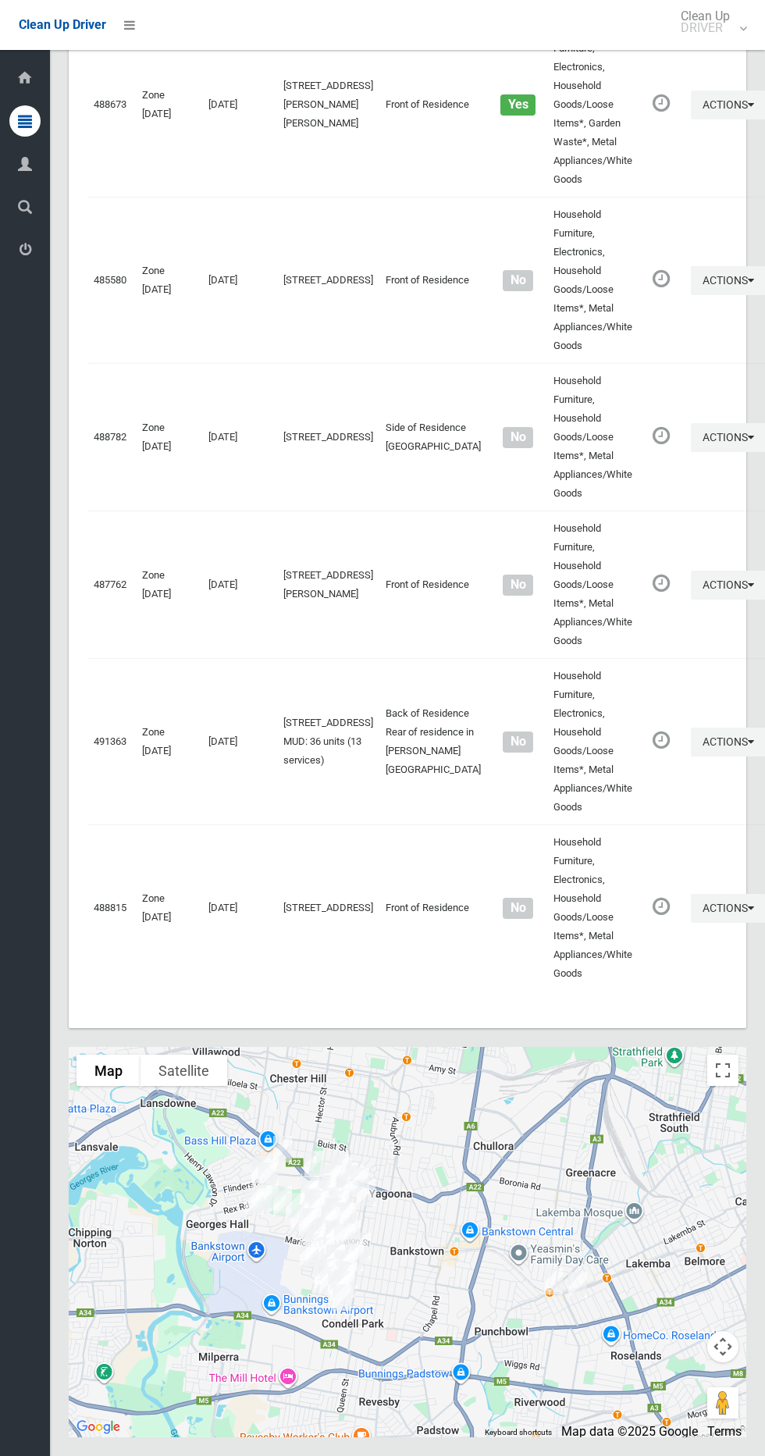
click at [706, 1084] on div at bounding box center [408, 1242] width 678 height 390
click at [733, 1057] on button "Toggle fullscreen view" at bounding box center [723, 1070] width 31 height 31
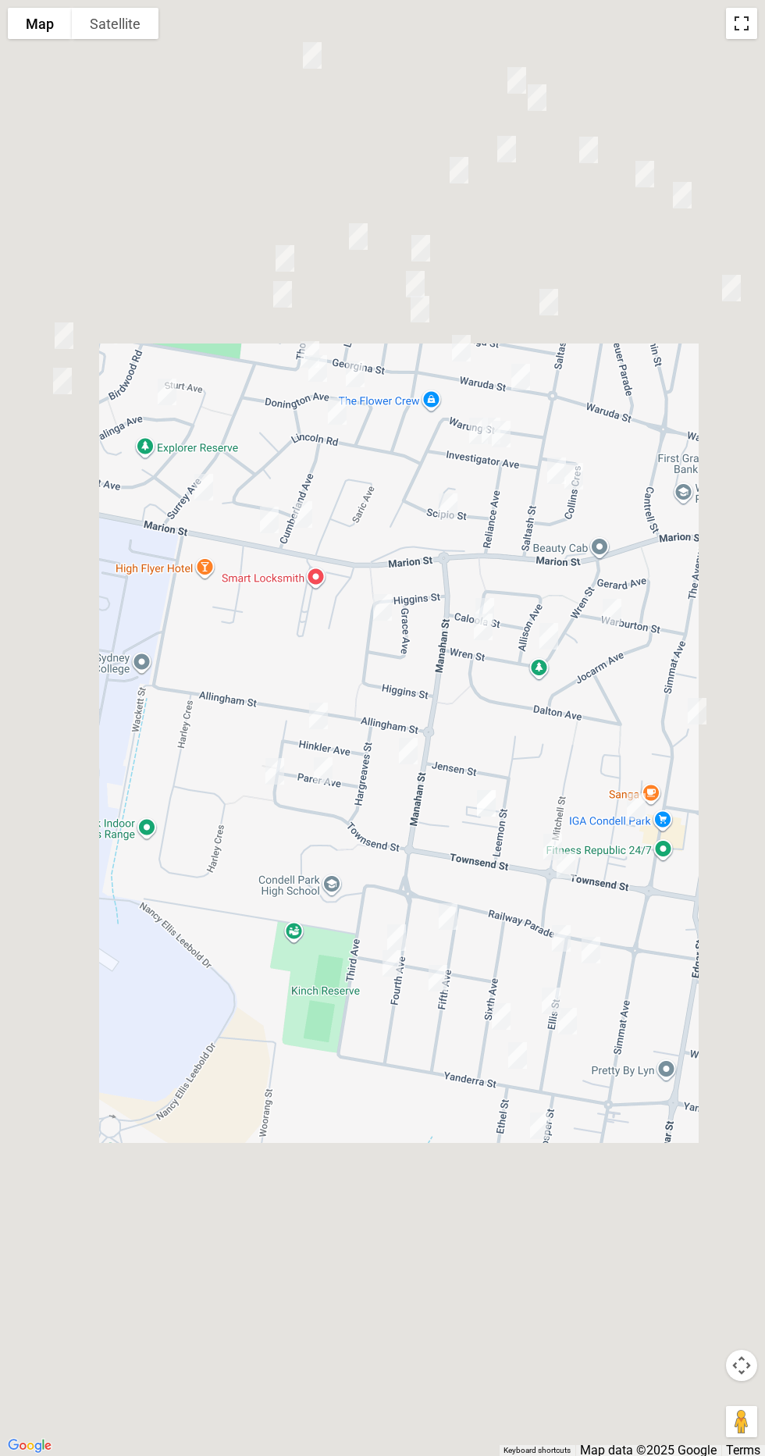
scroll to position [10430, 0]
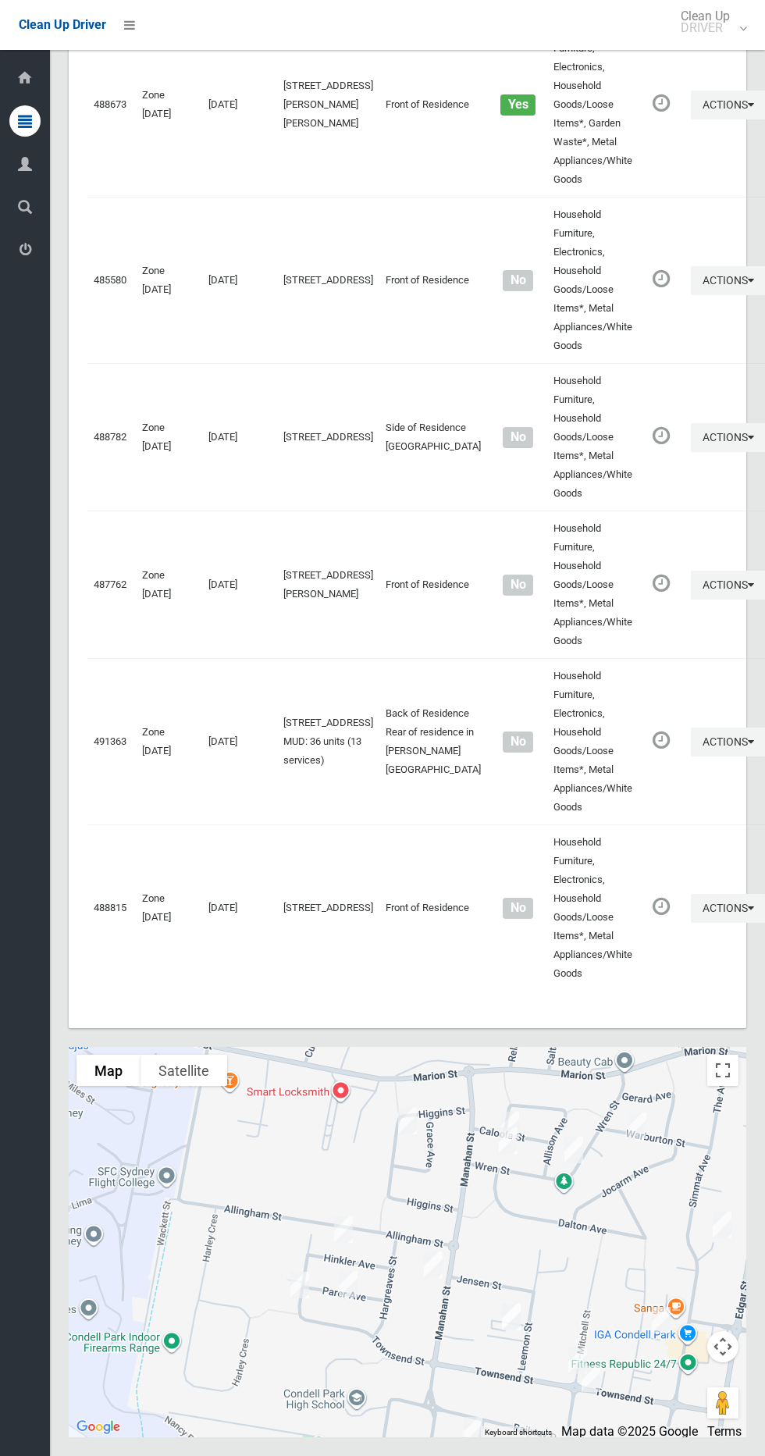
click at [704, 1113] on div at bounding box center [408, 1242] width 678 height 390
click at [718, 1086] on button "Toggle fullscreen view" at bounding box center [723, 1070] width 31 height 31
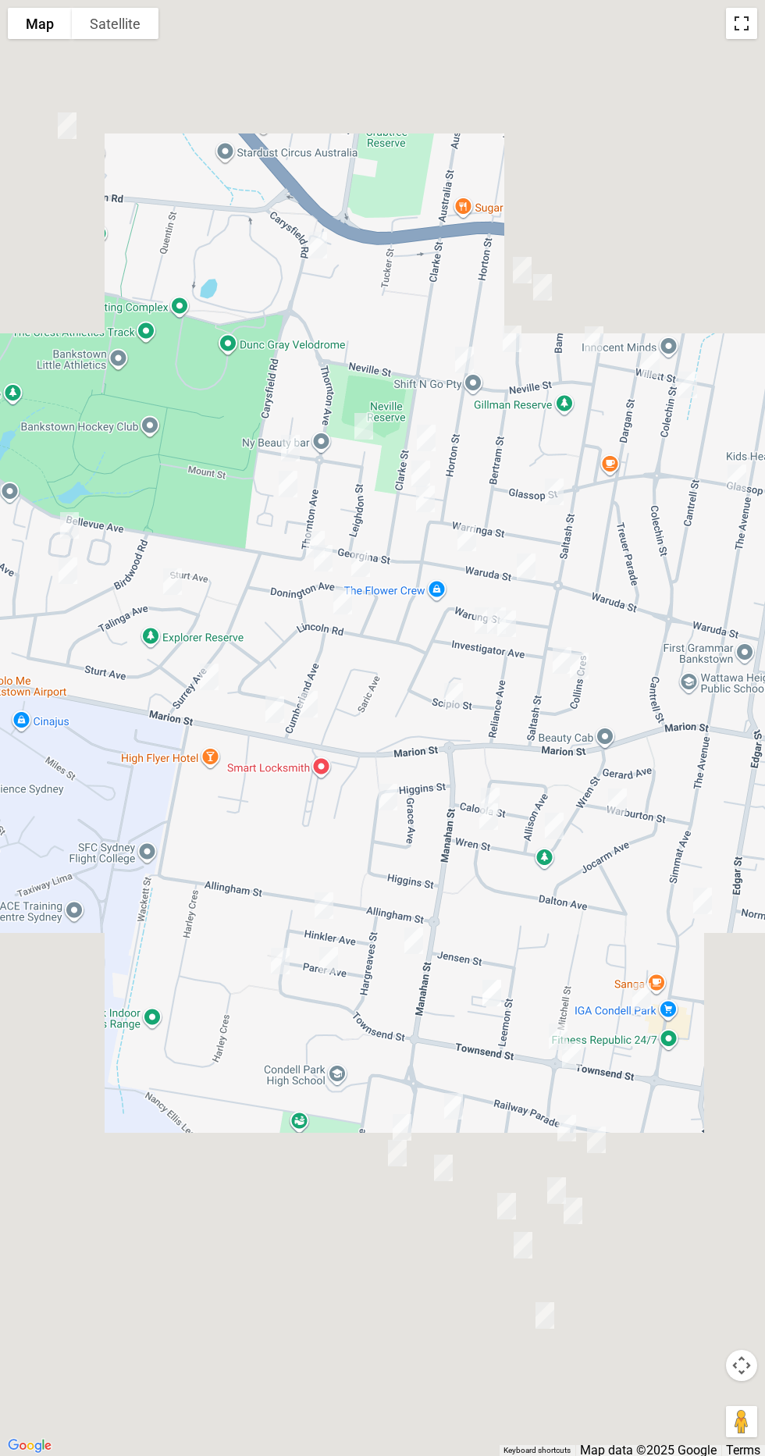
scroll to position [10411, 0]
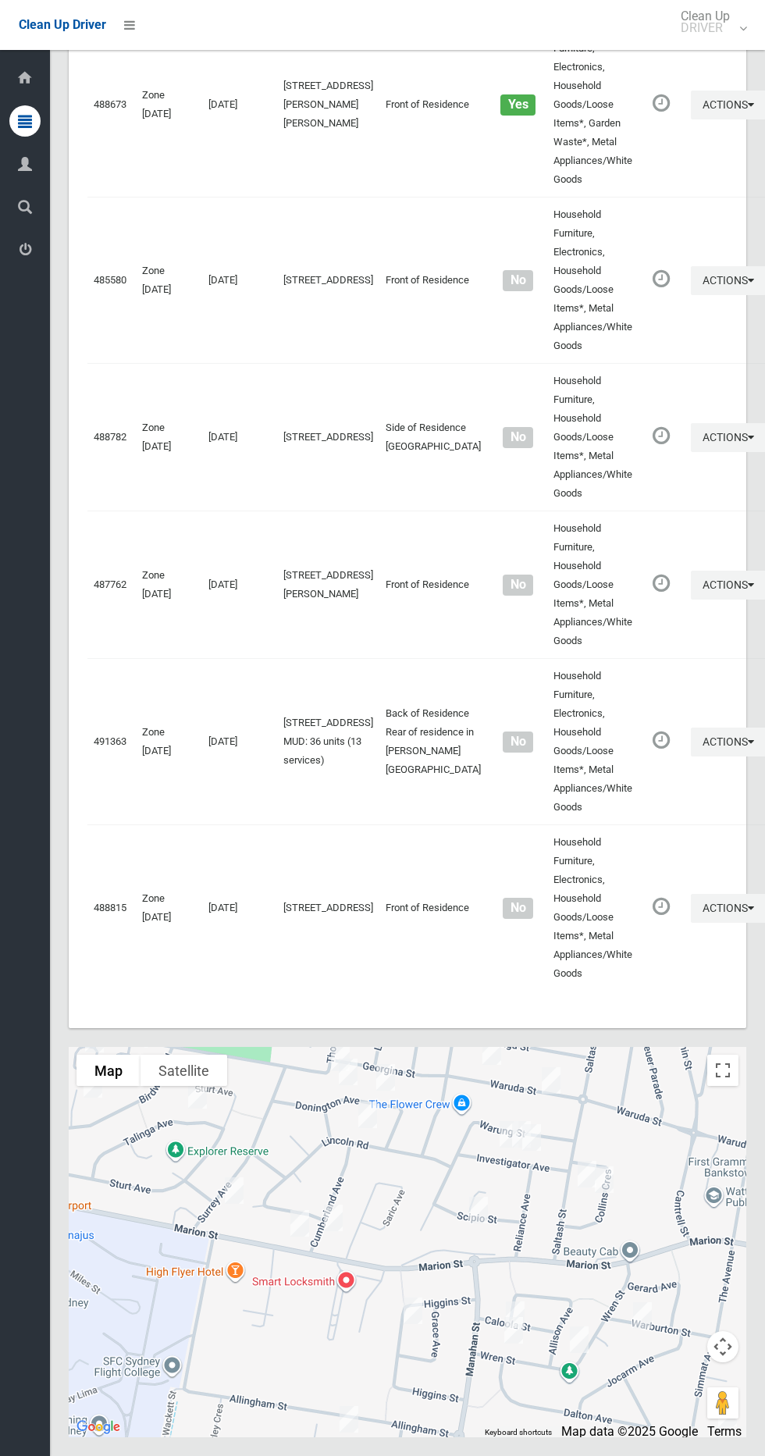
click at [711, 1129] on div at bounding box center [408, 1242] width 678 height 390
click at [712, 1086] on button "Toggle fullscreen view" at bounding box center [723, 1070] width 31 height 31
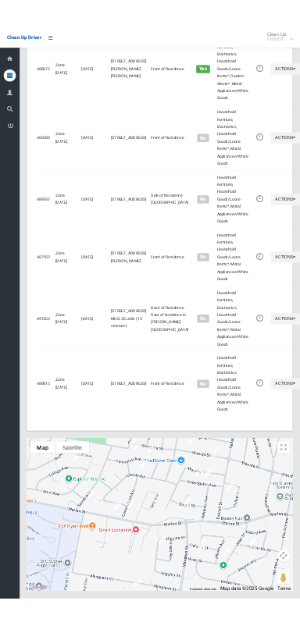
scroll to position [10346, 0]
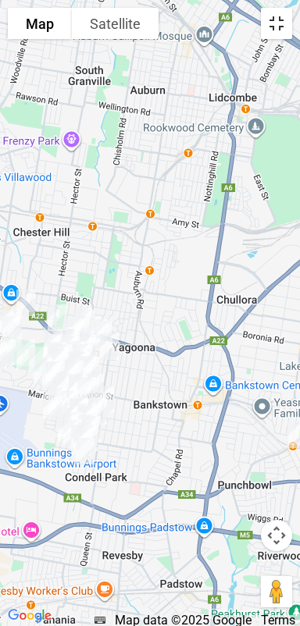
click at [282, 15] on button "Toggle fullscreen view" at bounding box center [276, 23] width 31 height 31
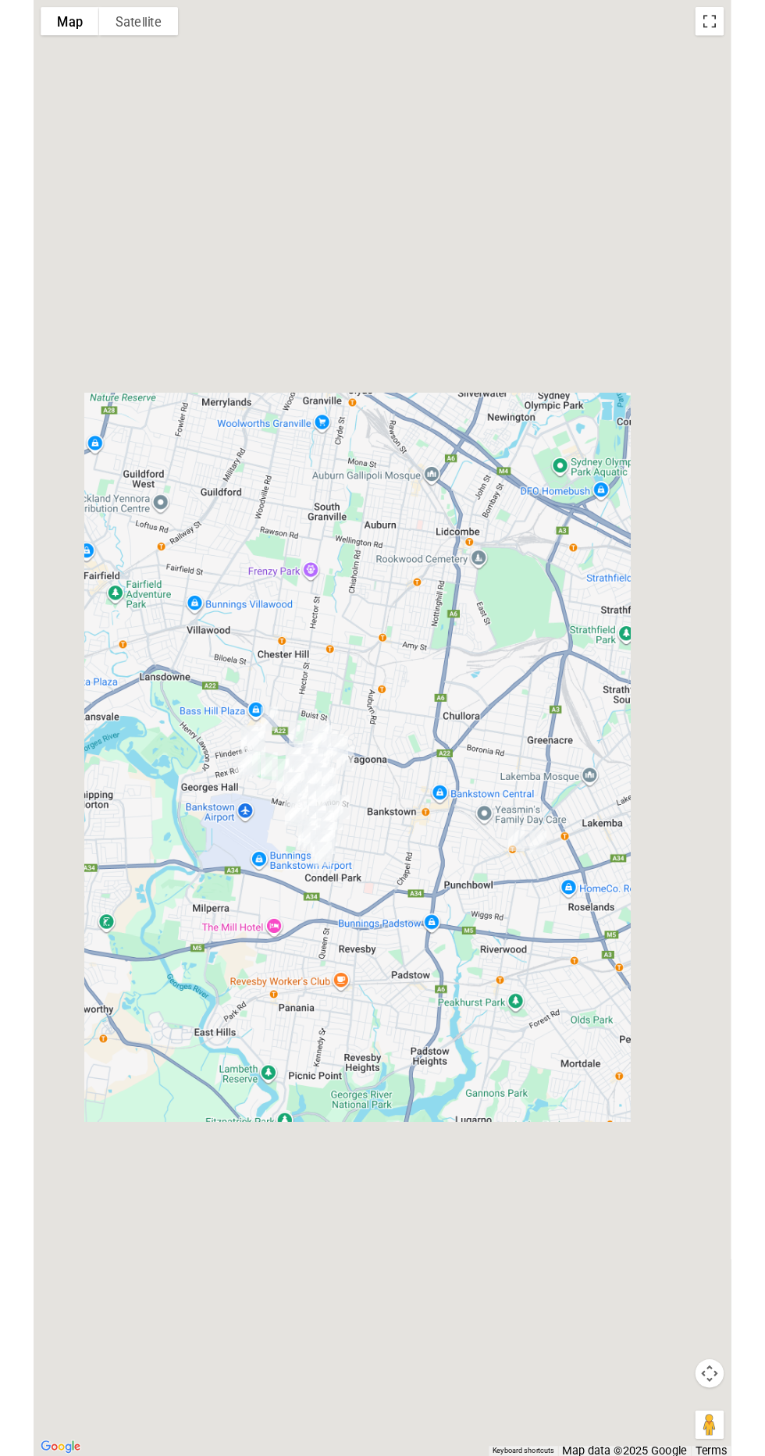
scroll to position [10425, 0]
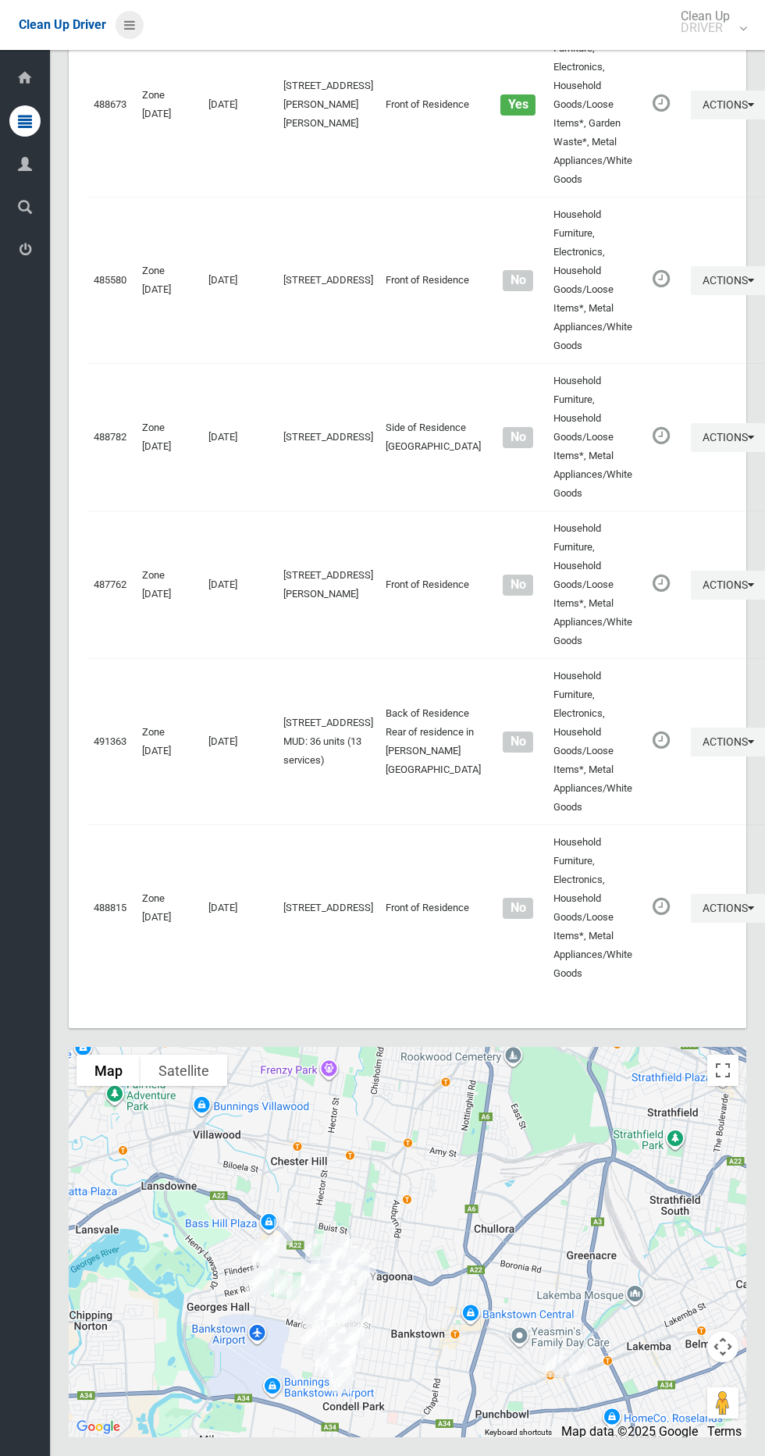
click at [130, 29] on icon at bounding box center [129, 25] width 11 height 27
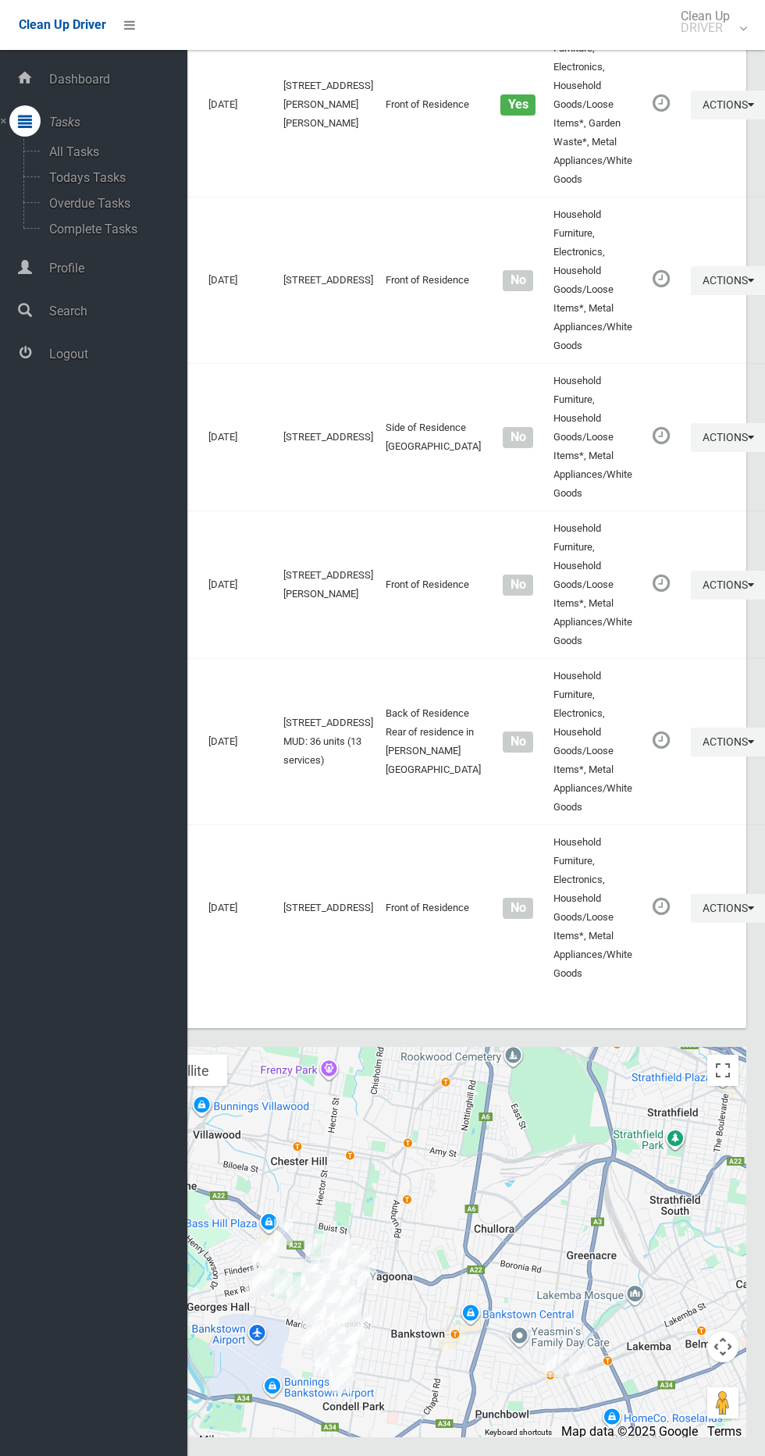
click at [94, 395] on div "Dashboard Tasks All Tasks Todays Tasks Overdue Tasks Complete Tasks Profile Sea…" at bounding box center [93, 753] width 187 height 1406
click at [127, 362] on link "Logout" at bounding box center [93, 354] width 187 height 34
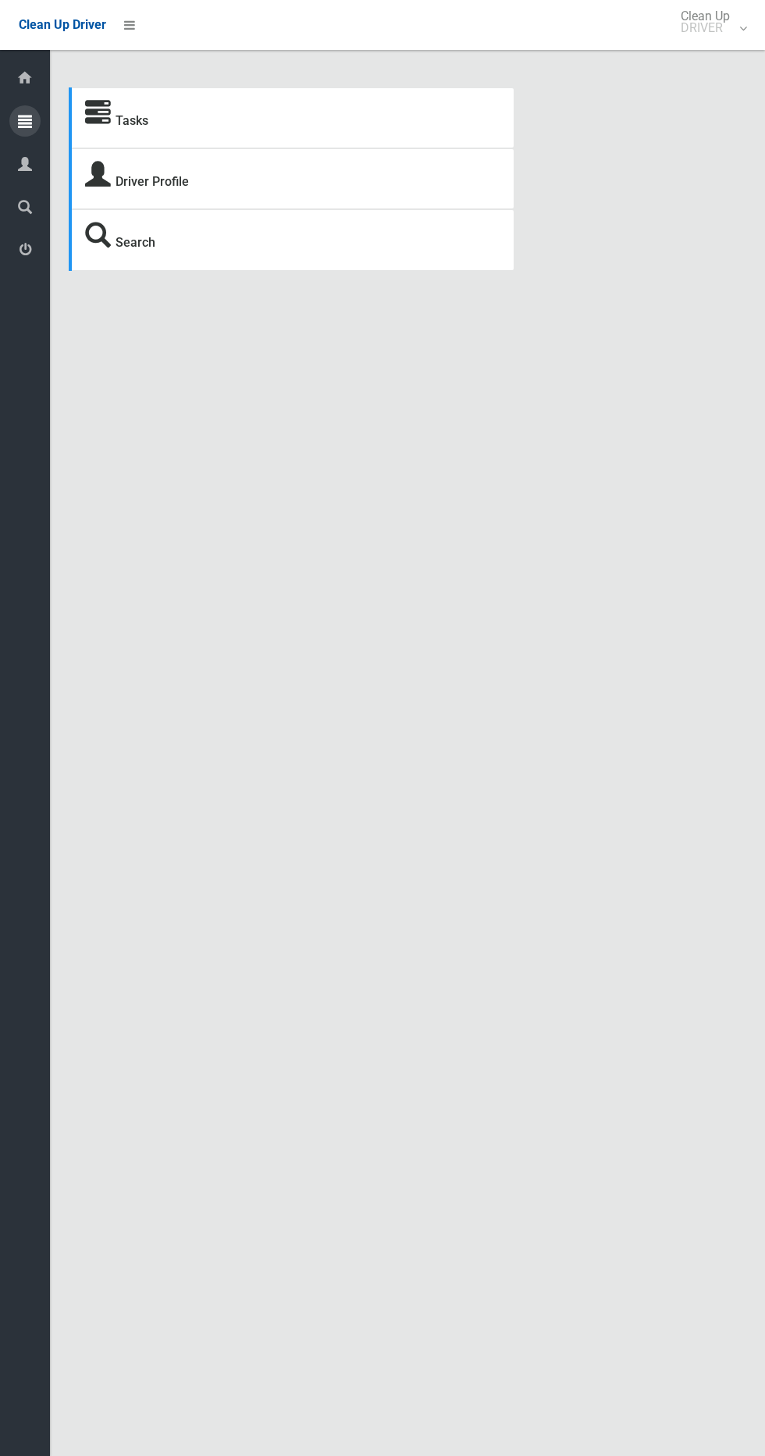
click at [25, 127] on icon at bounding box center [25, 120] width 14 height 31
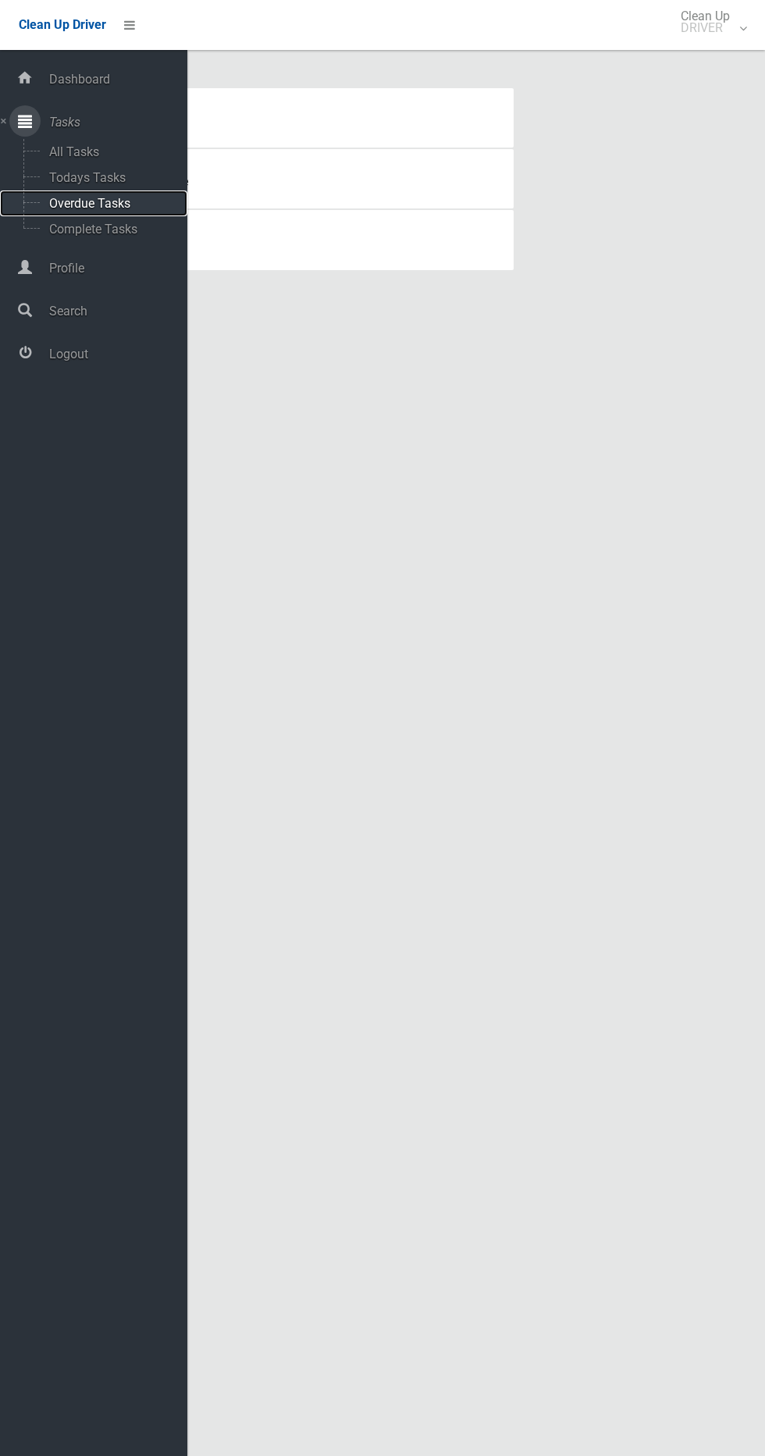
click at [139, 203] on span "Overdue Tasks" at bounding box center [110, 203] width 130 height 15
click at [138, 180] on span "Todays Tasks" at bounding box center [110, 177] width 130 height 15
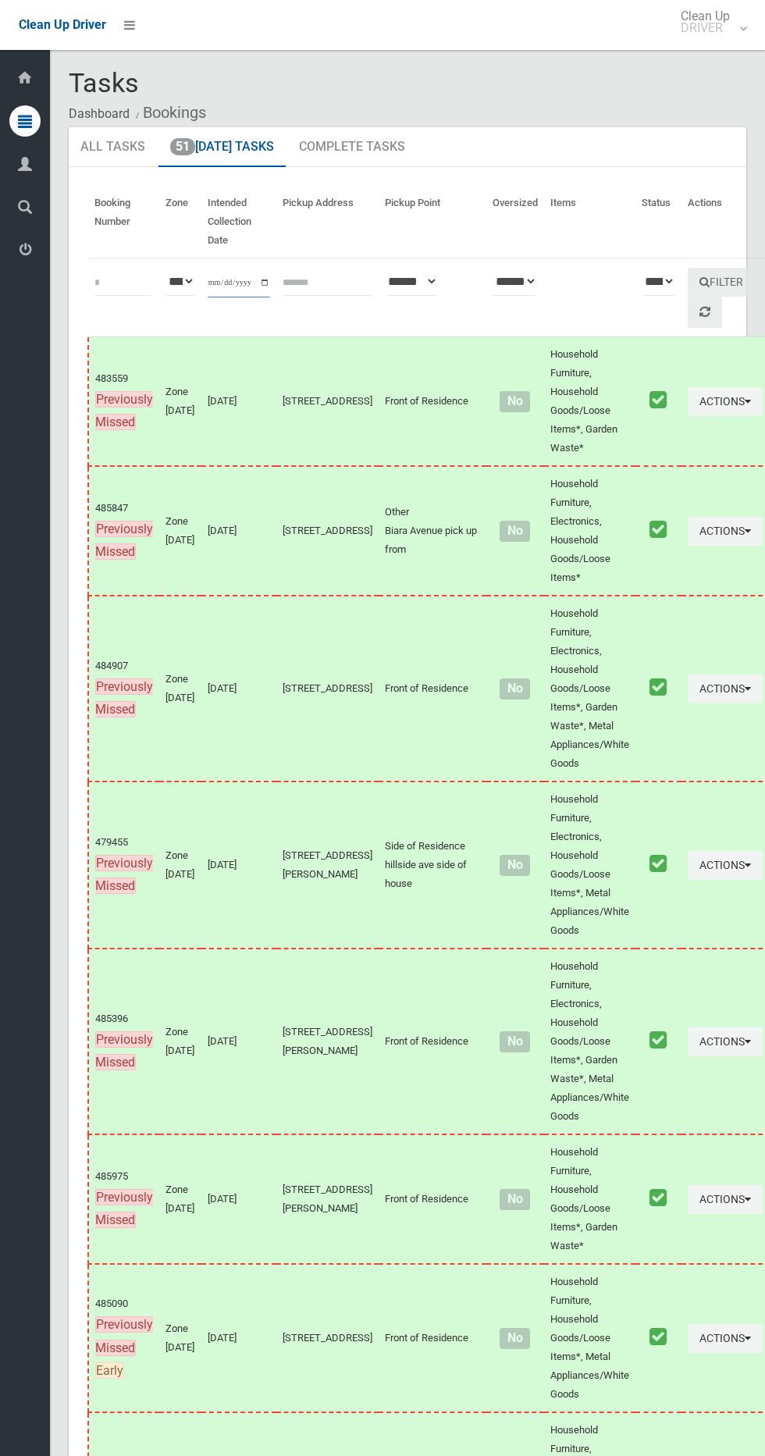
click at [250, 278] on input "**********" at bounding box center [239, 283] width 62 height 29
type input "**********"
click at [691, 277] on button "Filter" at bounding box center [721, 282] width 67 height 29
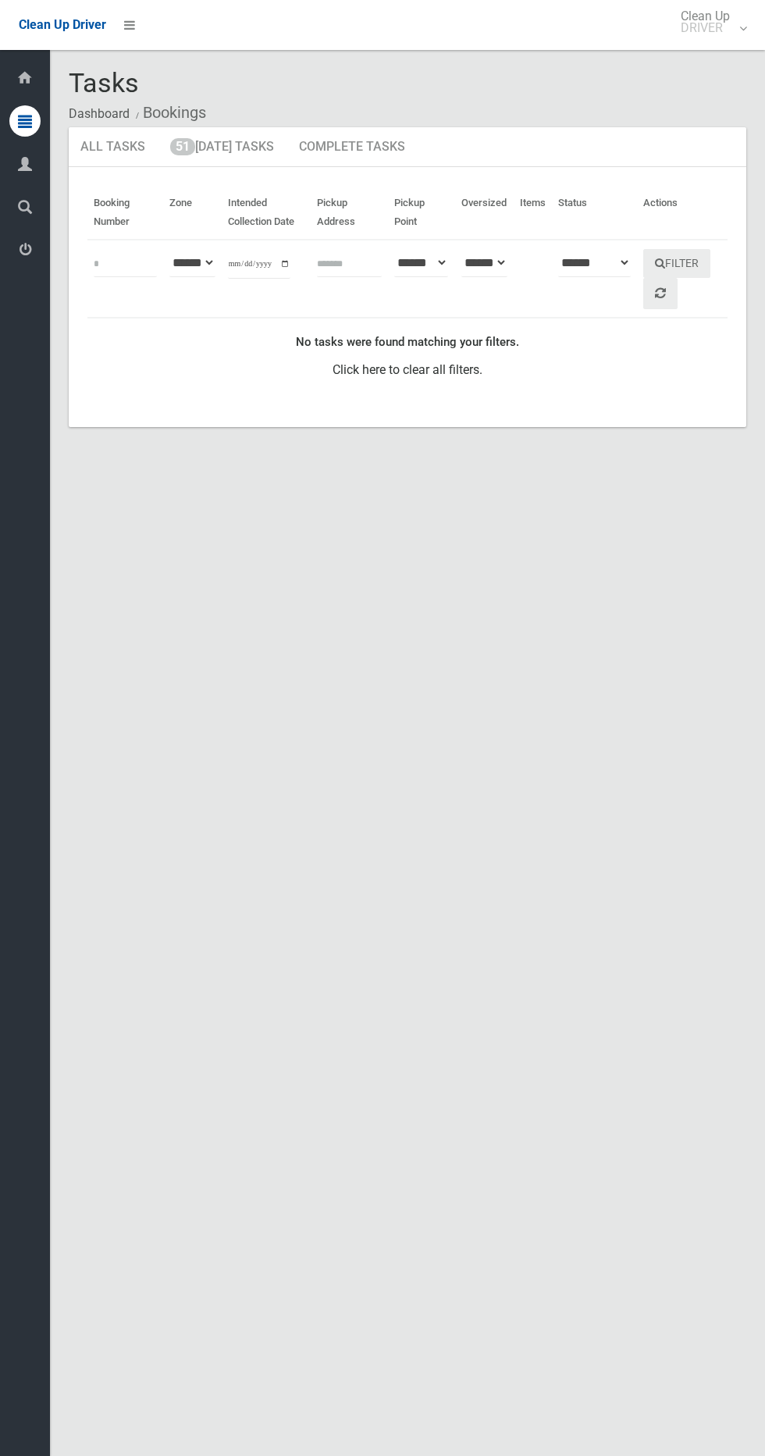
scroll to position [6, 0]
